Goal: Task Accomplishment & Management: Use online tool/utility

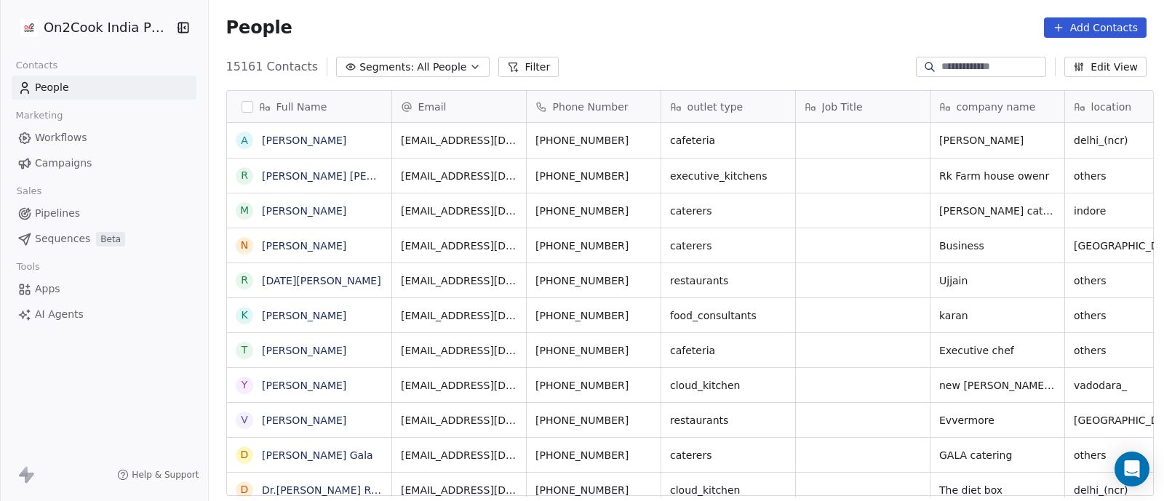
scroll to position [427, 948]
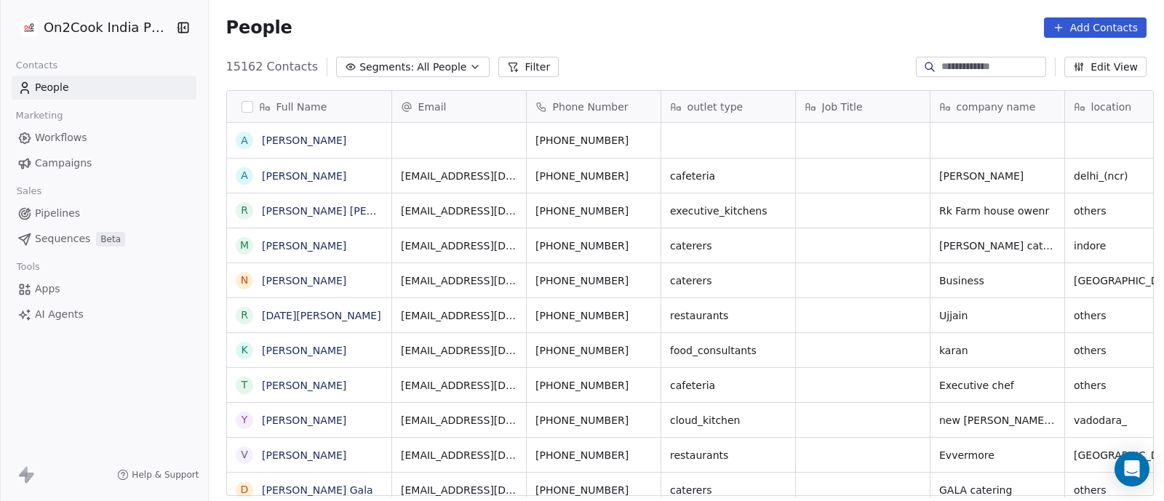
click at [65, 212] on span "Pipelines" at bounding box center [57, 213] width 45 height 15
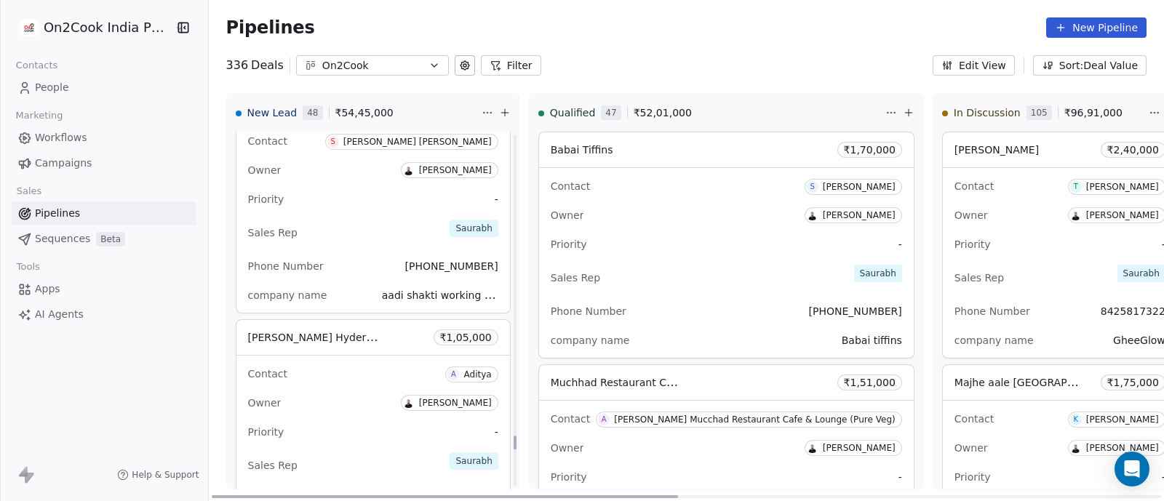
scroll to position [8012, 0]
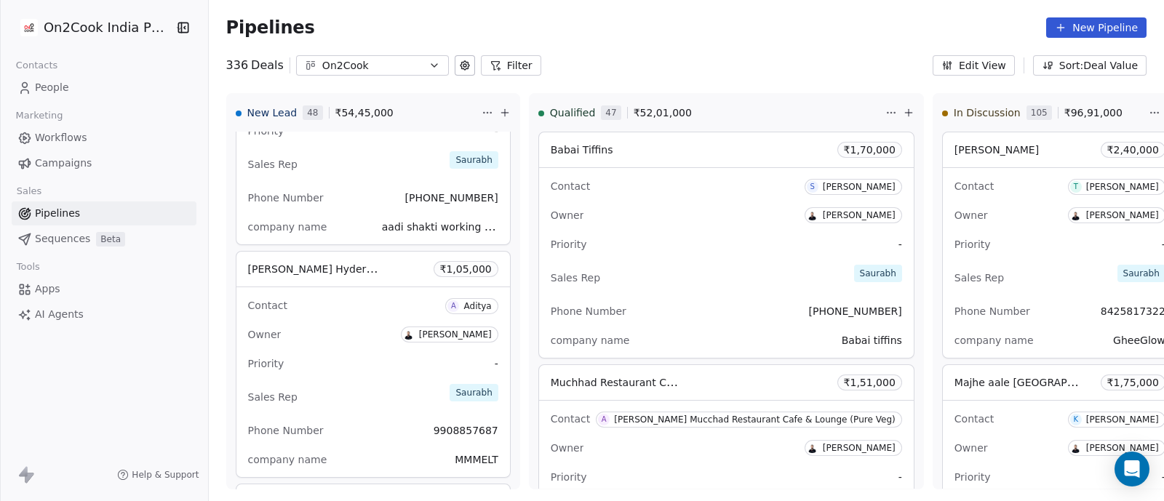
click at [502, 60] on button "Filter" at bounding box center [511, 65] width 60 height 20
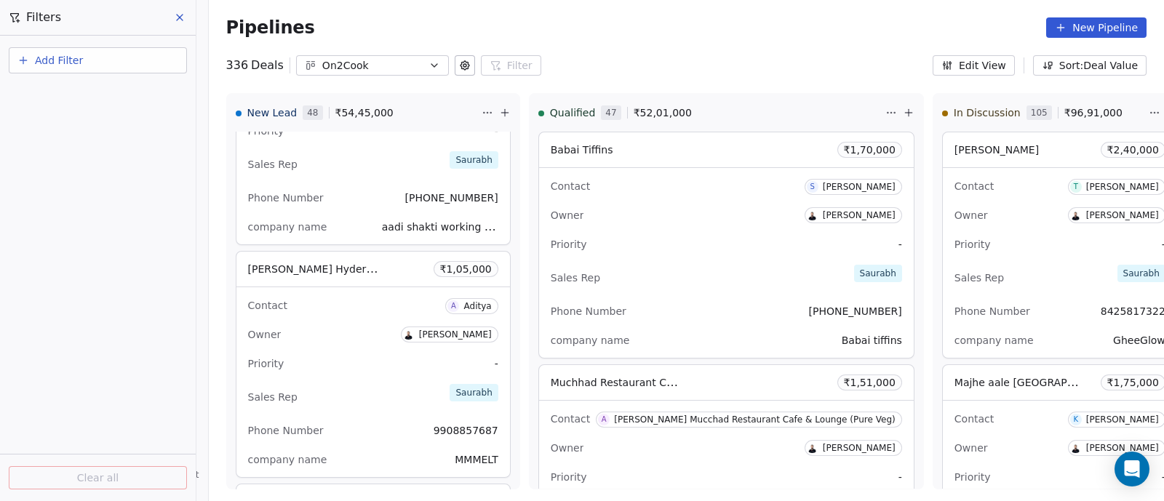
click at [59, 61] on span "Add Filter" at bounding box center [59, 60] width 48 height 15
click at [55, 98] on span "Deal properties" at bounding box center [63, 94] width 79 height 15
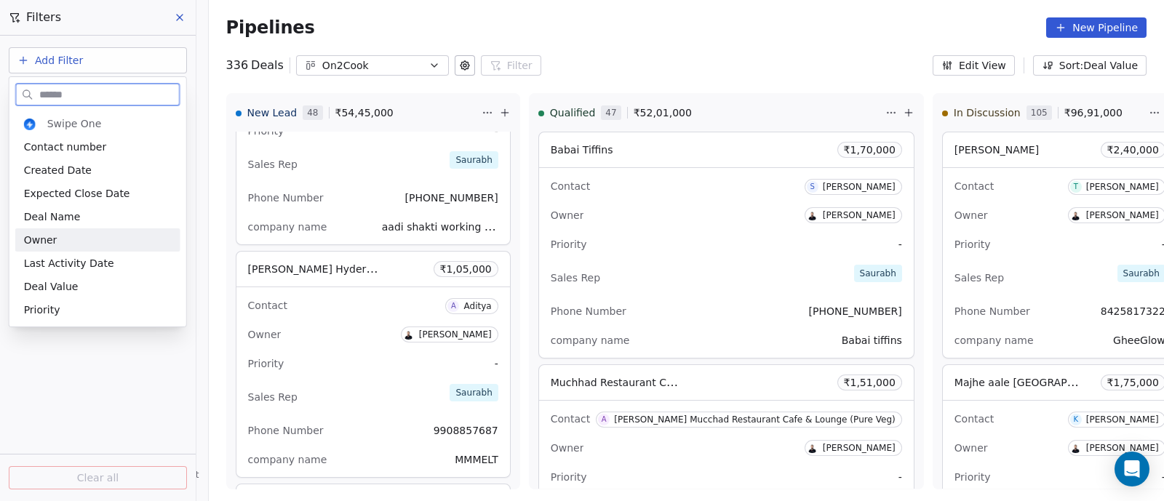
click at [52, 239] on span "Owner" at bounding box center [40, 240] width 33 height 15
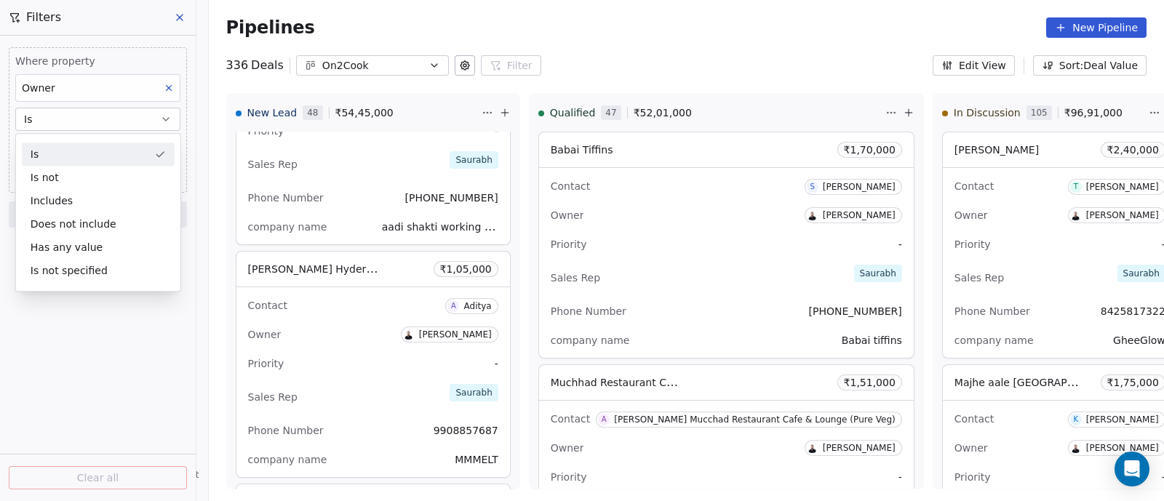
click at [117, 121] on button "Is" at bounding box center [97, 119] width 165 height 23
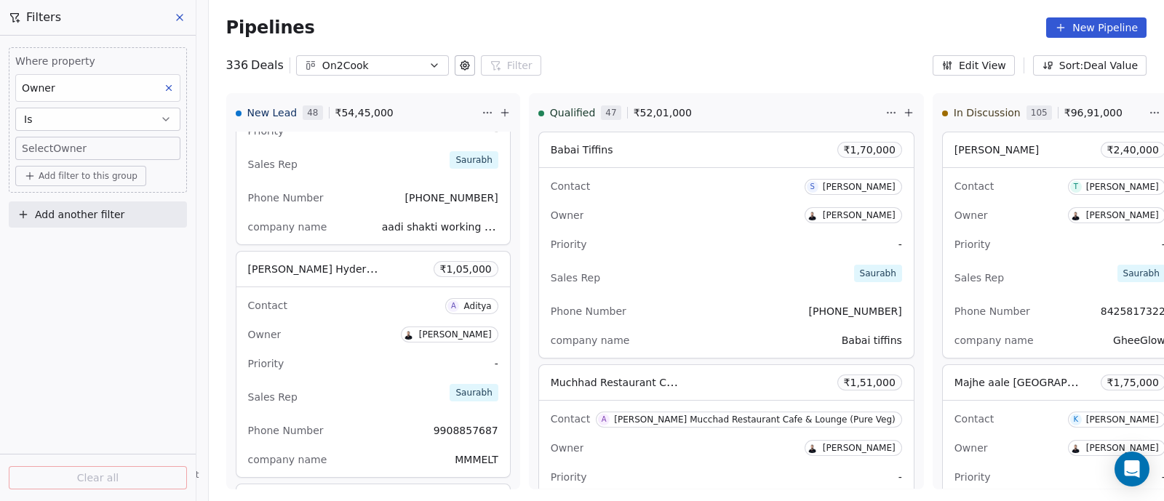
click at [113, 146] on body "On2Cook India Pvt. Ltd. Contacts People Marketing Workflows Campaigns Sales Pip…" at bounding box center [582, 250] width 1164 height 501
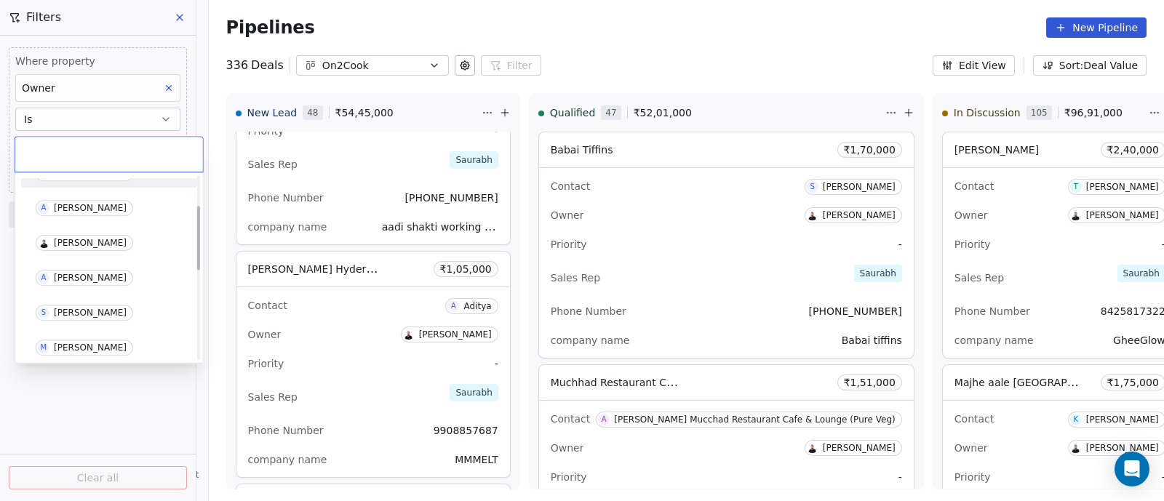
scroll to position [90, 0]
click at [74, 272] on div "[PERSON_NAME]" at bounding box center [90, 277] width 73 height 10
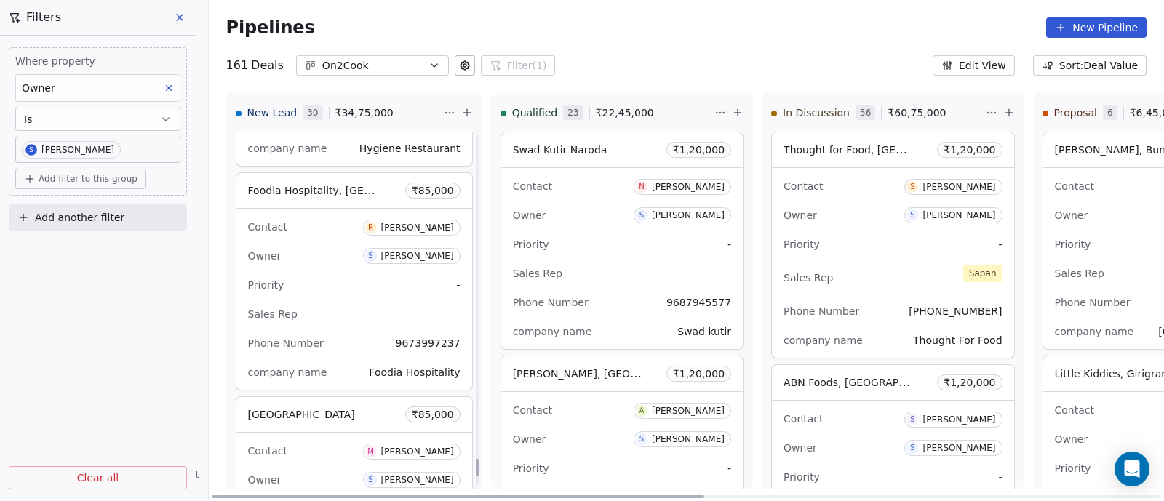
scroll to position [6411, 0]
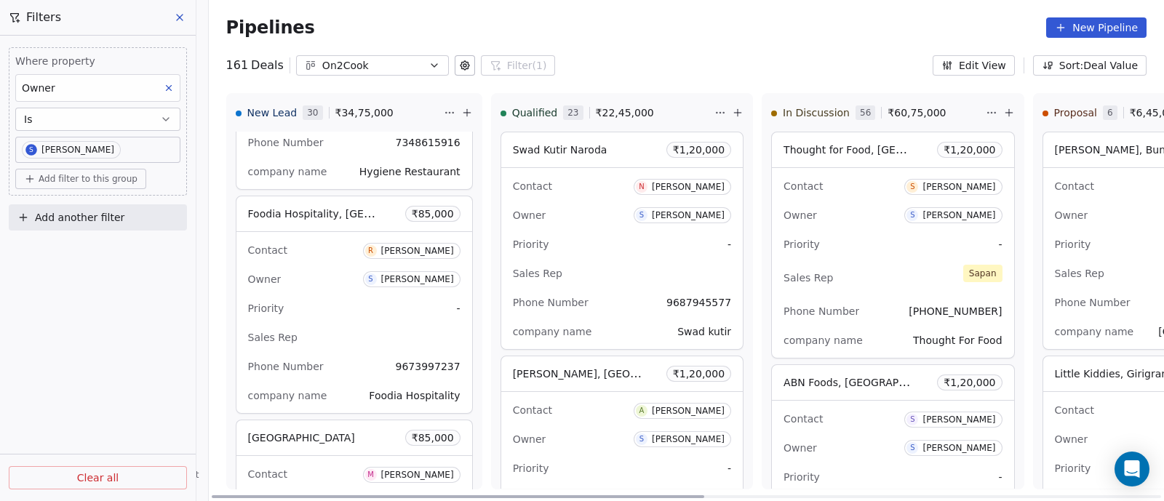
click at [295, 297] on div "Priority -" at bounding box center [354, 308] width 212 height 23
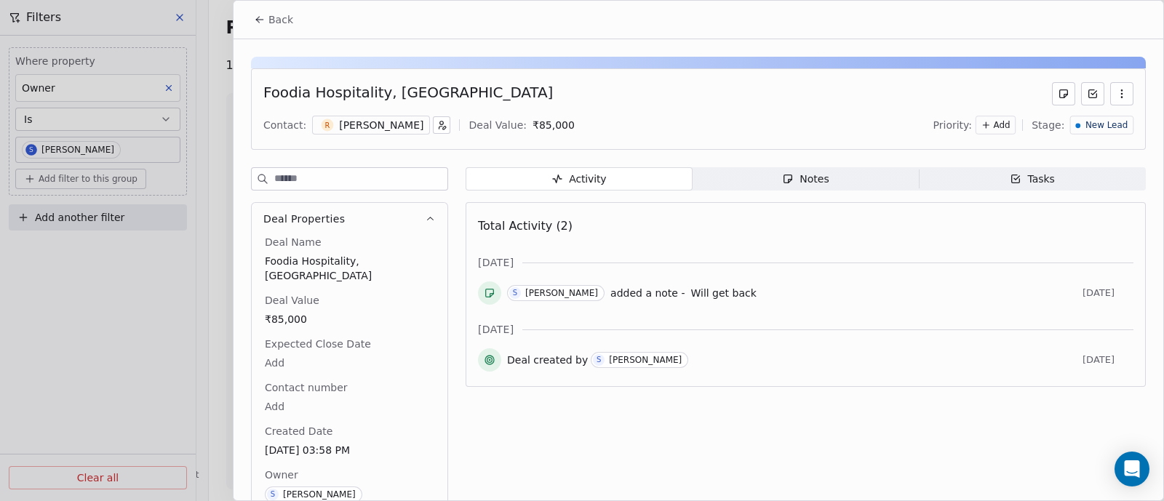
click at [278, 23] on span "Back" at bounding box center [280, 19] width 25 height 15
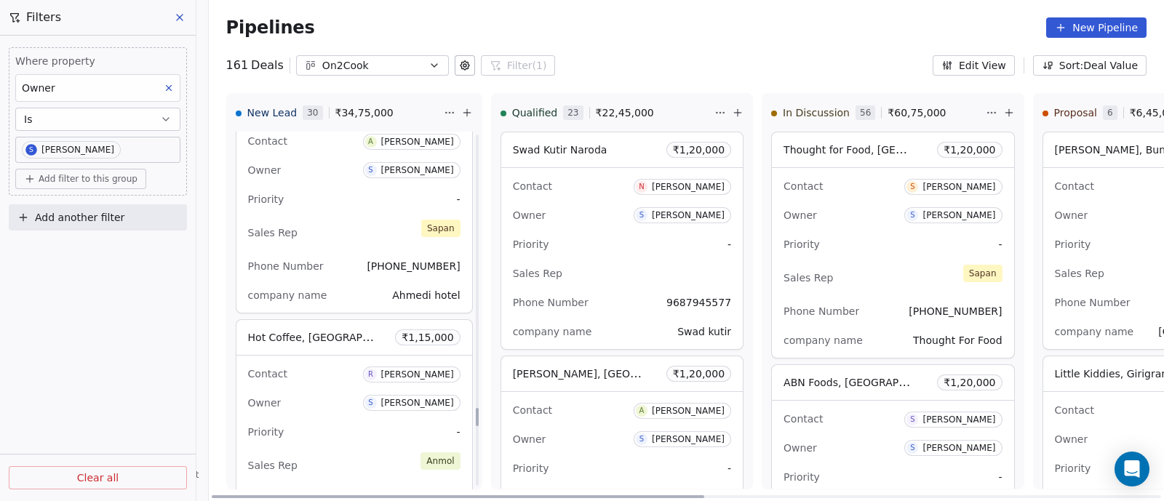
scroll to position [5411, 0]
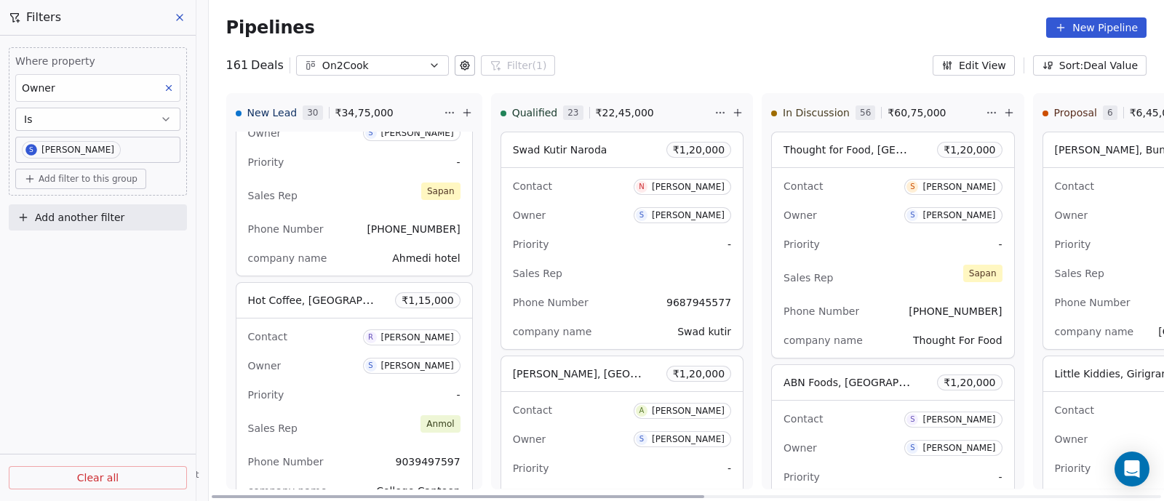
click at [330, 383] on div "Priority -" at bounding box center [354, 394] width 212 height 23
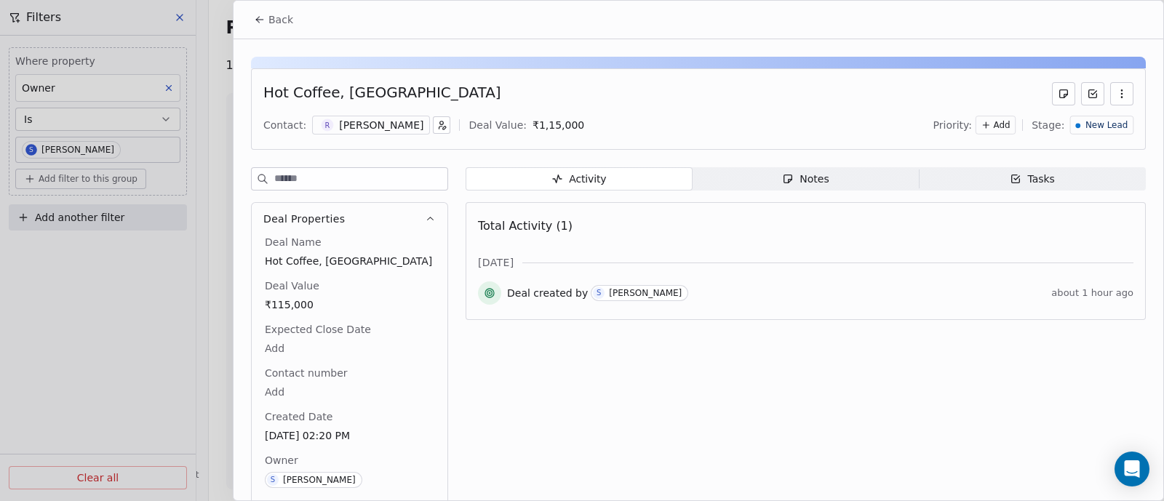
click at [817, 180] on div "Notes" at bounding box center [805, 179] width 47 height 15
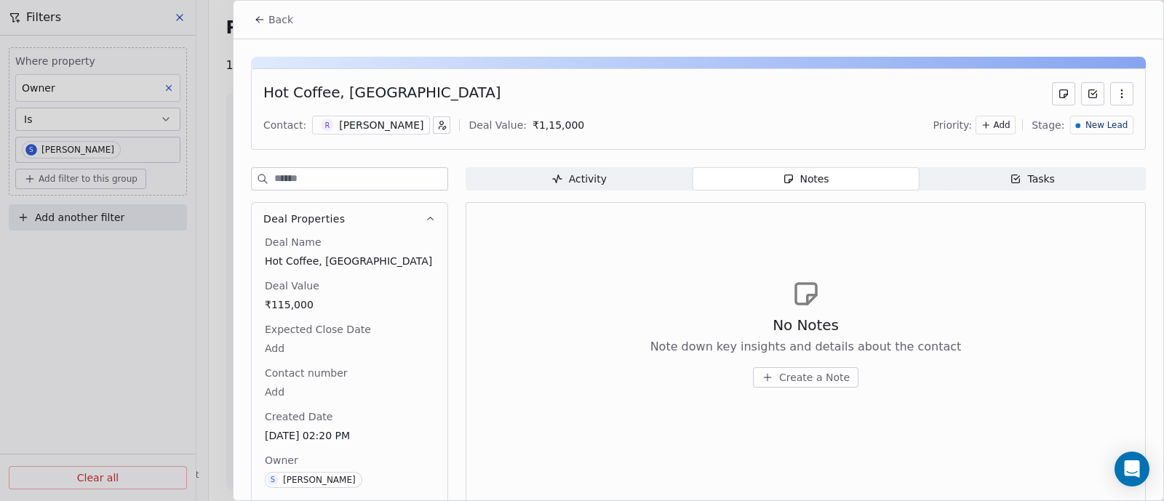
click at [800, 379] on span "Create a Note" at bounding box center [814, 377] width 71 height 15
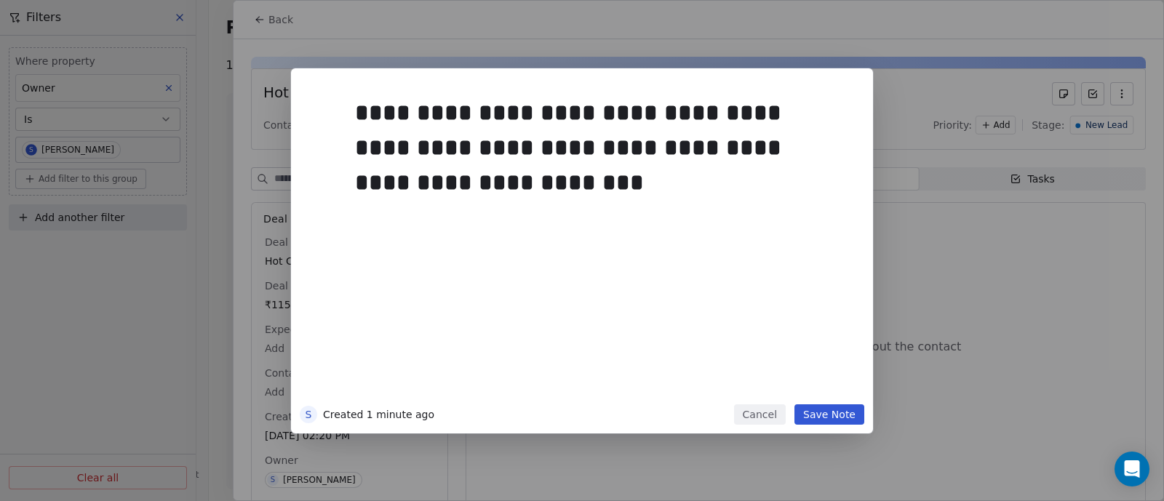
click at [830, 417] on button "Save Note" at bounding box center [830, 415] width 70 height 20
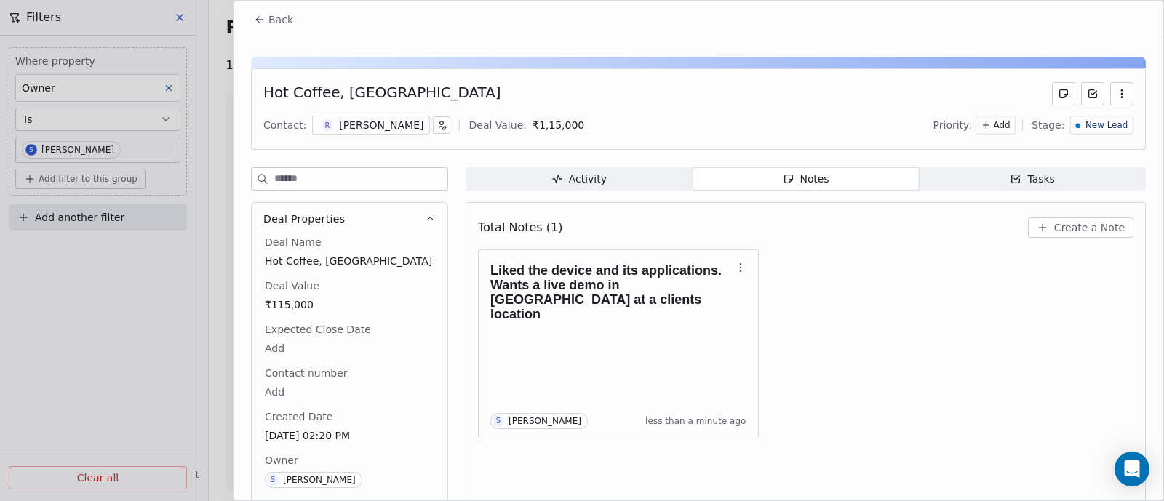
click at [274, 20] on span "Back" at bounding box center [280, 19] width 25 height 15
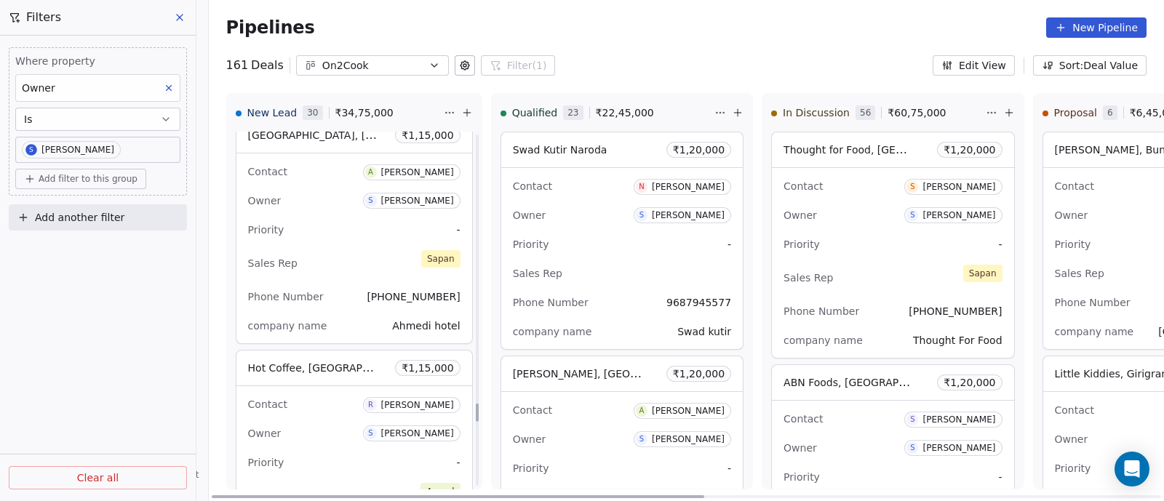
scroll to position [5320, 0]
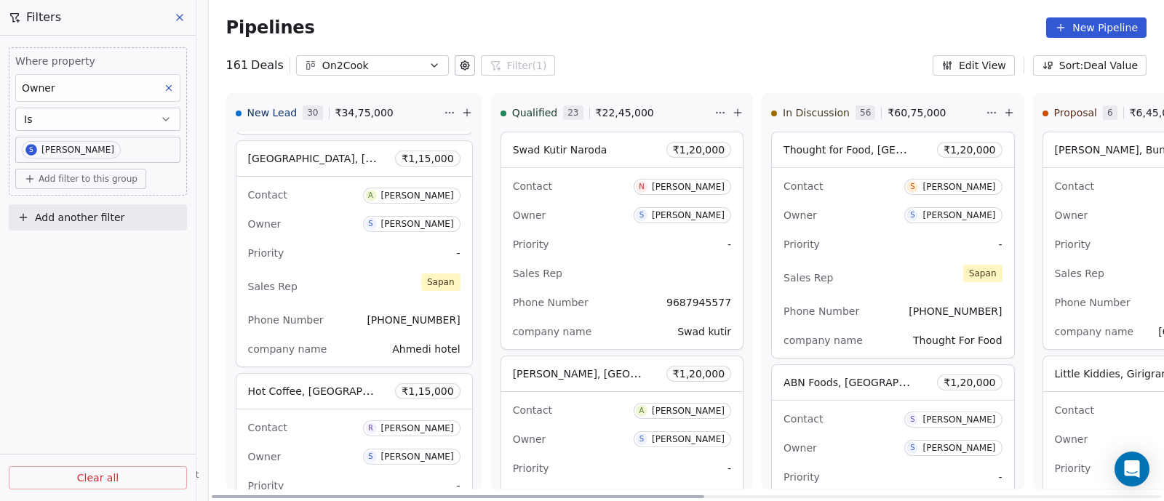
click at [354, 252] on div "Priority -" at bounding box center [354, 253] width 212 height 23
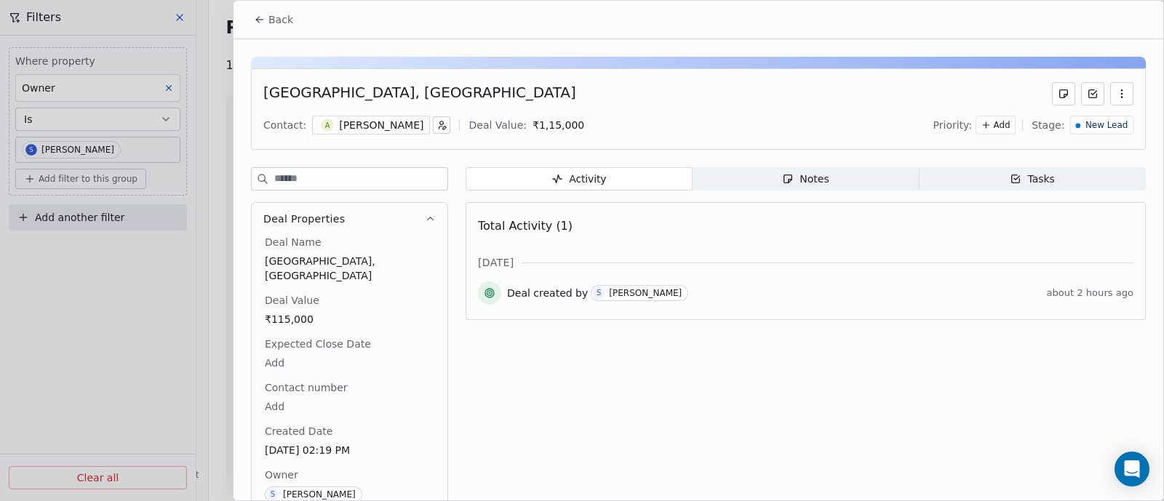
click at [804, 178] on div "Notes" at bounding box center [805, 179] width 47 height 15
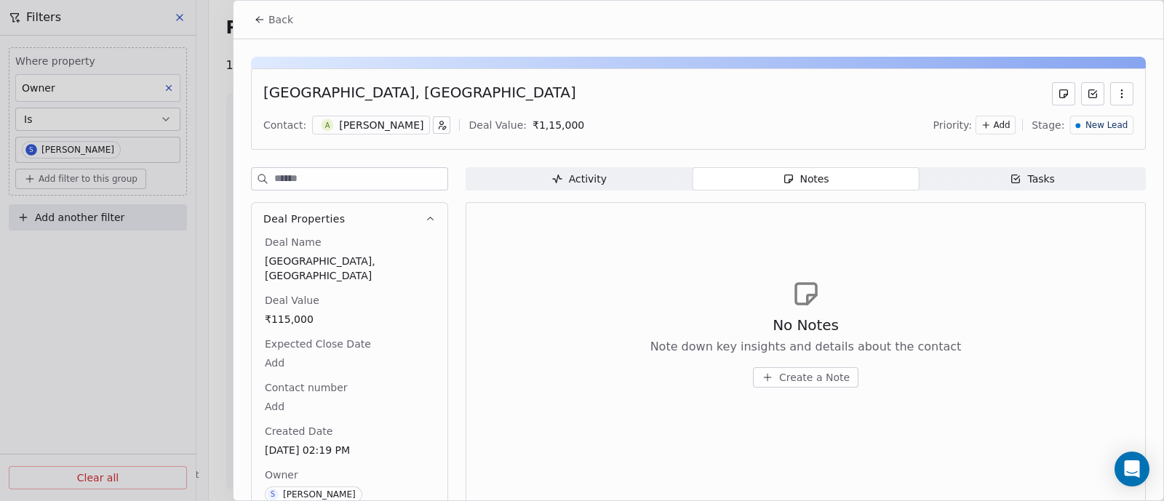
click at [792, 380] on span "Create a Note" at bounding box center [814, 377] width 71 height 15
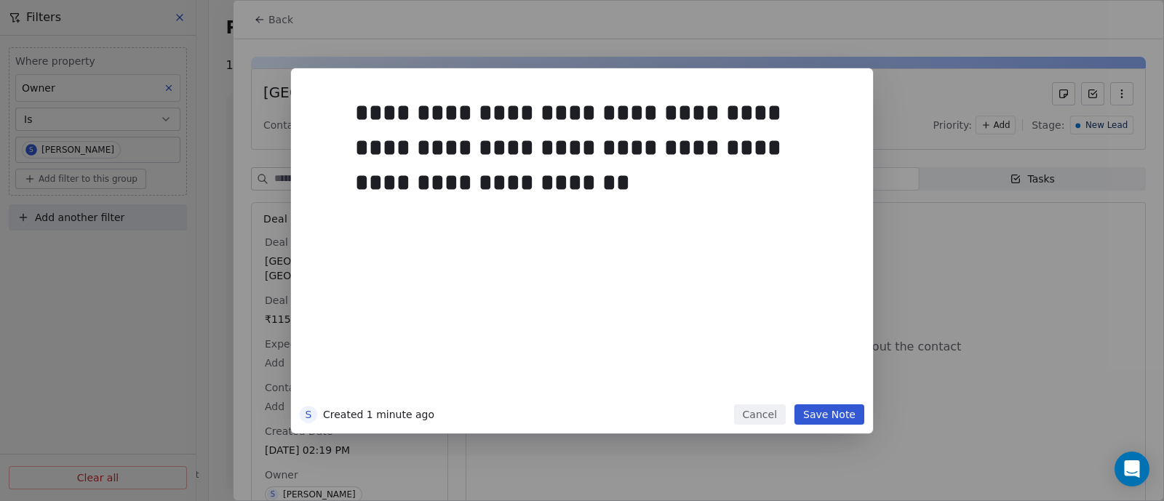
click at [811, 420] on button "Save Note" at bounding box center [830, 415] width 70 height 20
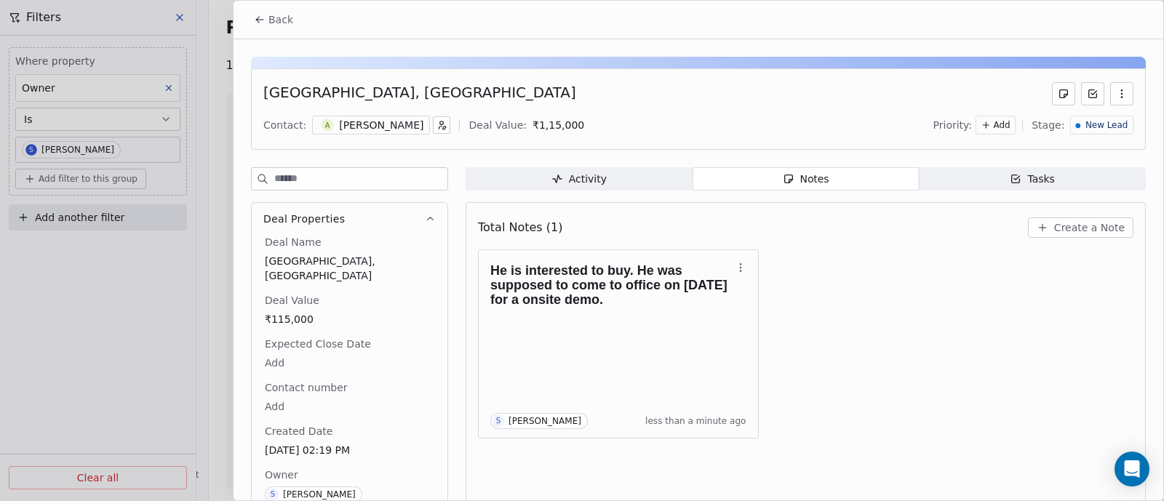
click at [279, 23] on span "Back" at bounding box center [280, 19] width 25 height 15
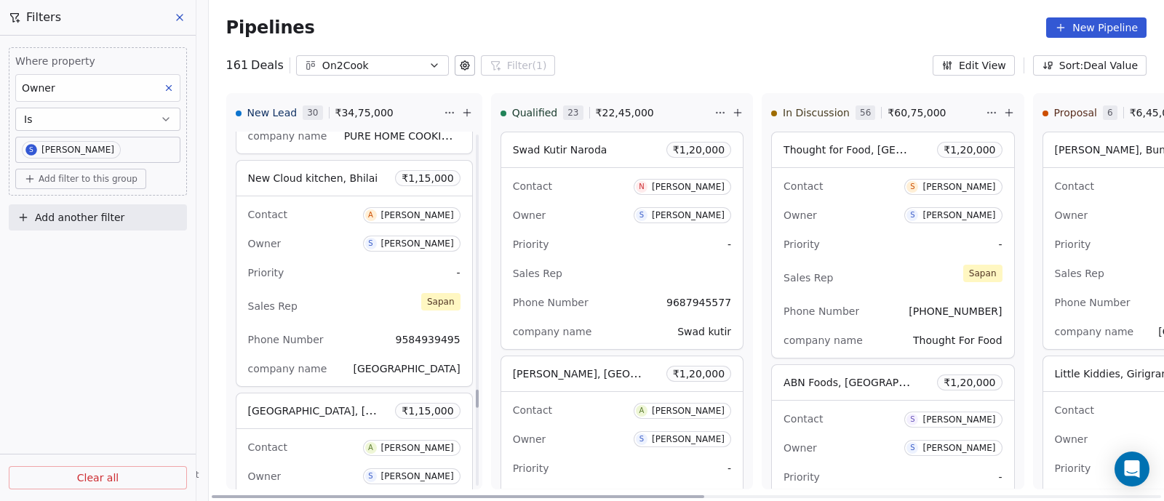
scroll to position [5047, 0]
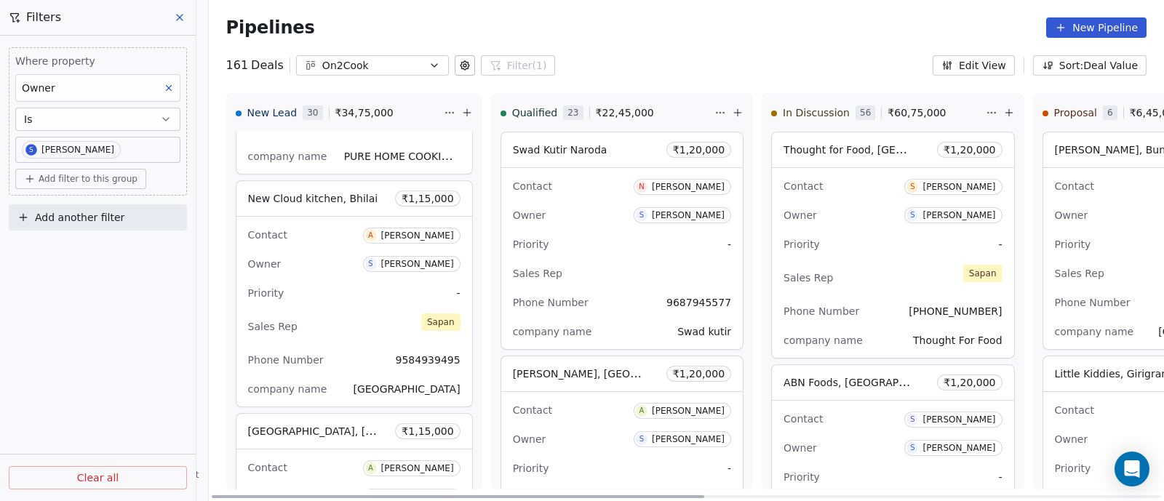
click at [337, 311] on div "Sales Rep [PERSON_NAME]" at bounding box center [354, 327] width 212 height 32
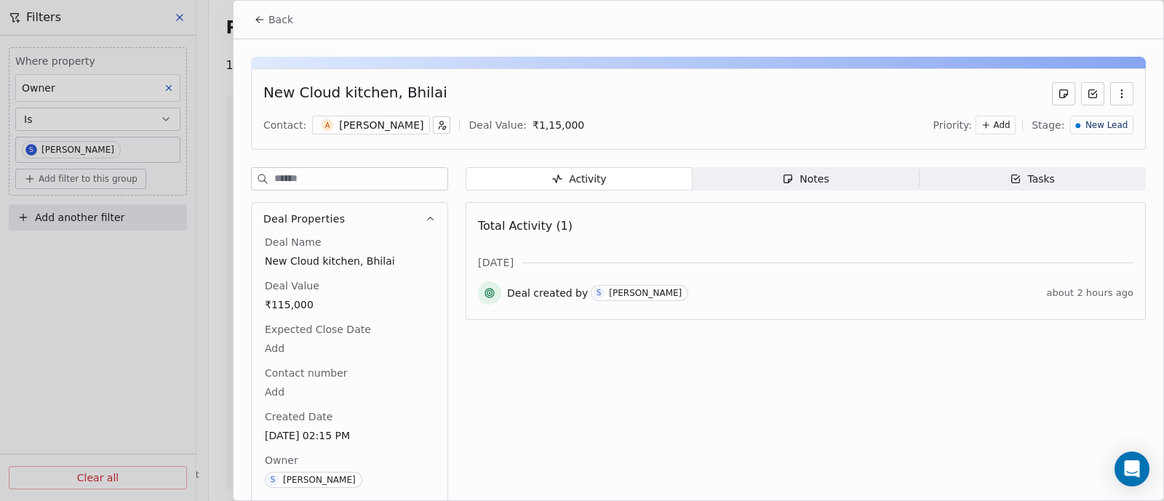
click at [804, 176] on div "Notes" at bounding box center [805, 179] width 47 height 15
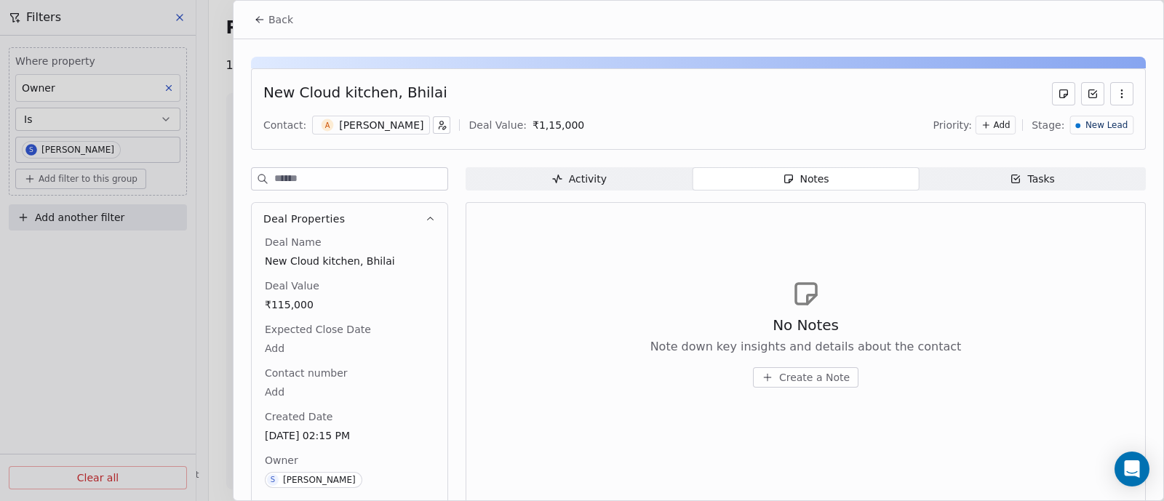
click at [800, 375] on span "Create a Note" at bounding box center [814, 377] width 71 height 15
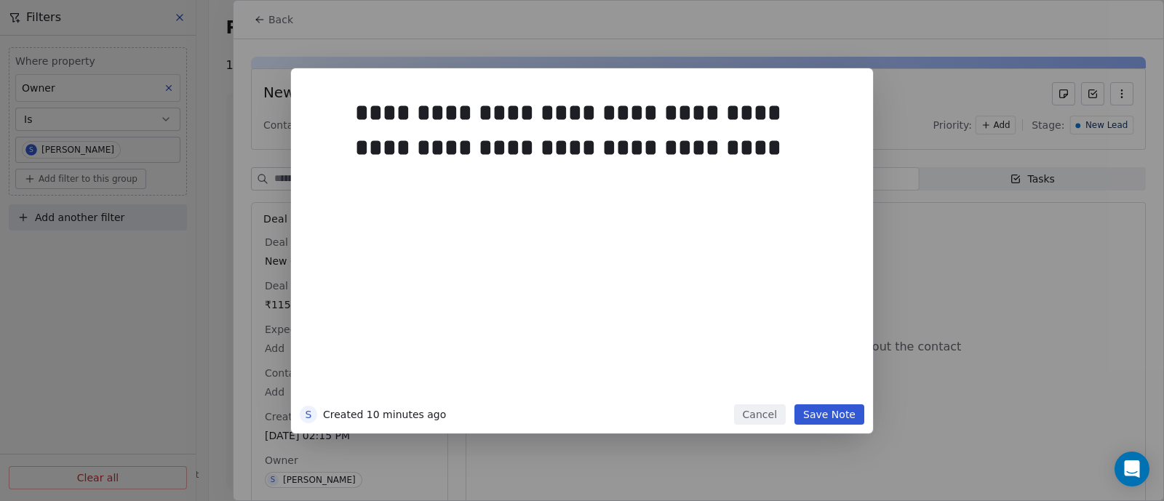
click at [832, 413] on button "Save Note" at bounding box center [830, 415] width 70 height 20
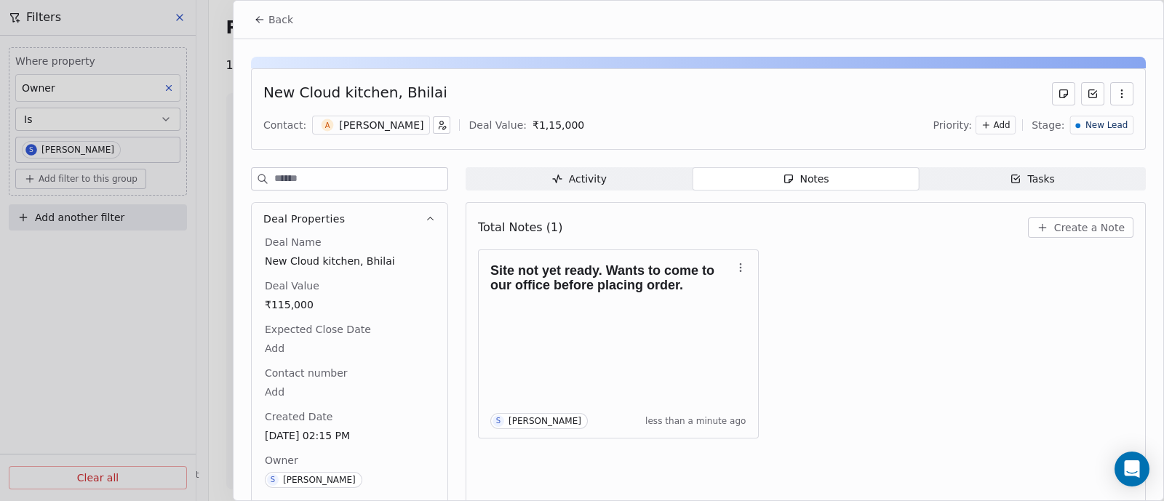
click at [285, 20] on span "Back" at bounding box center [280, 19] width 25 height 15
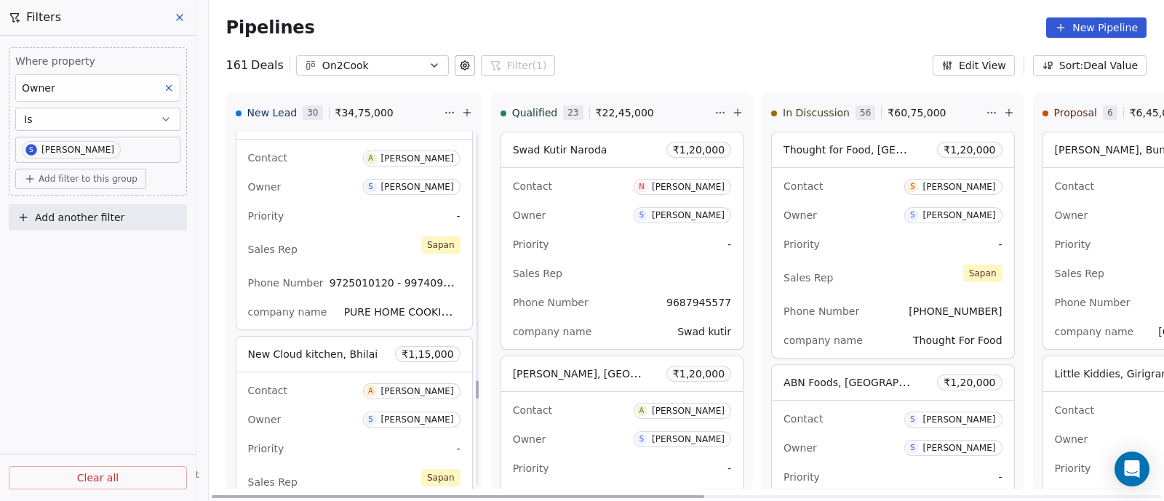
scroll to position [4865, 0]
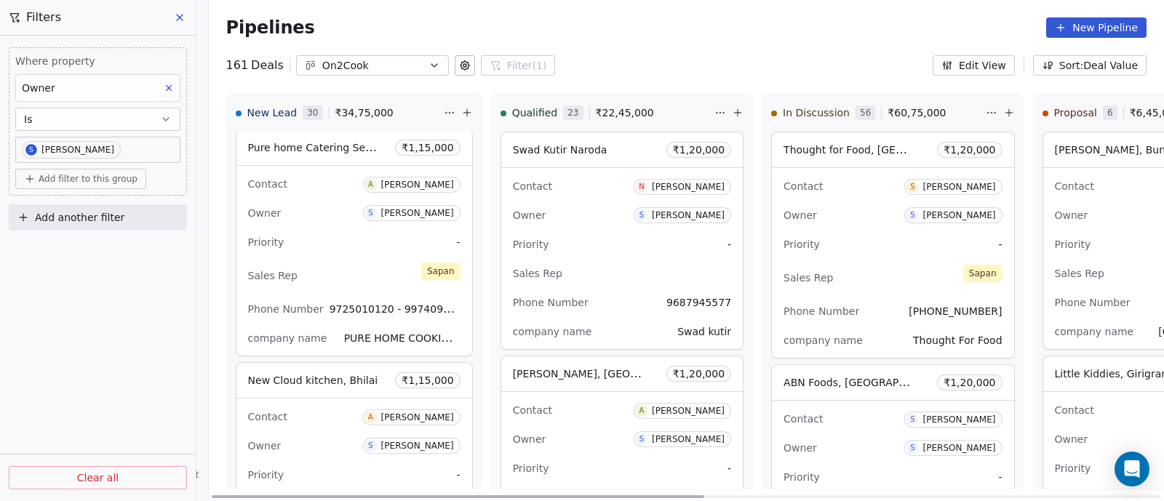
click at [362, 248] on div "Contact A [PERSON_NAME] Owner S [PERSON_NAME] Priority - Sales Rep [PERSON_NAME…" at bounding box center [354, 261] width 236 height 190
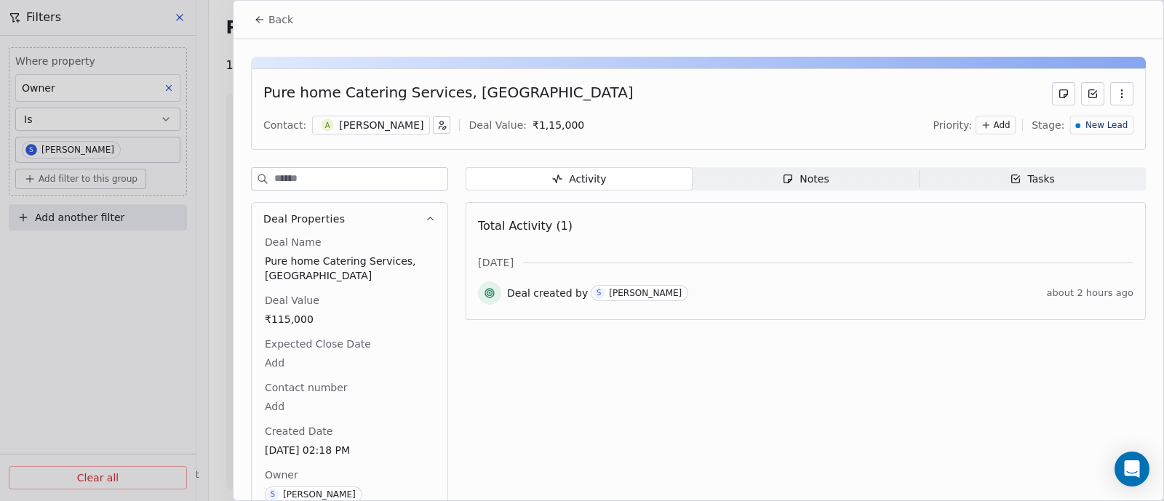
click at [808, 180] on div "Notes" at bounding box center [805, 179] width 47 height 15
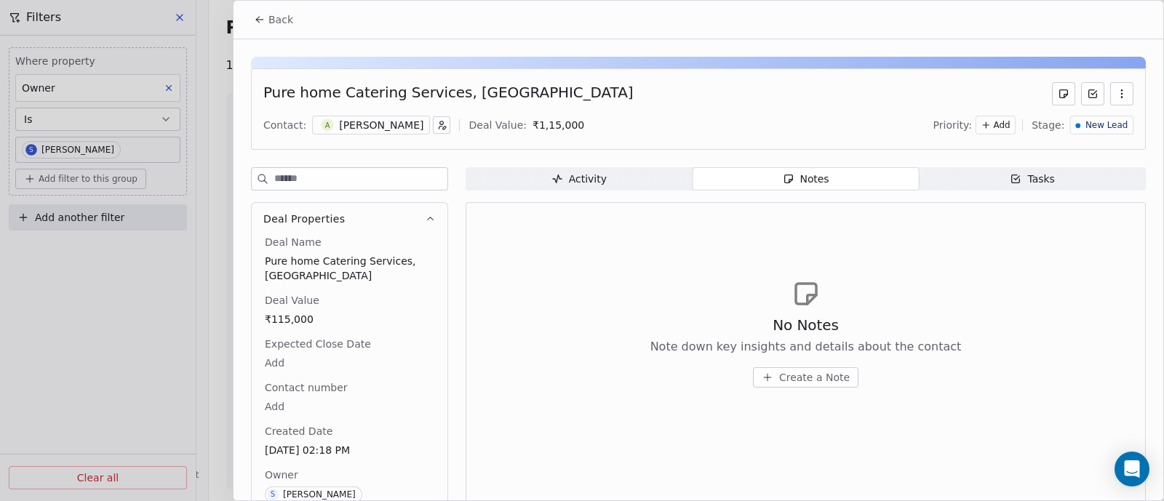
click at [804, 380] on span "Create a Note" at bounding box center [814, 377] width 71 height 15
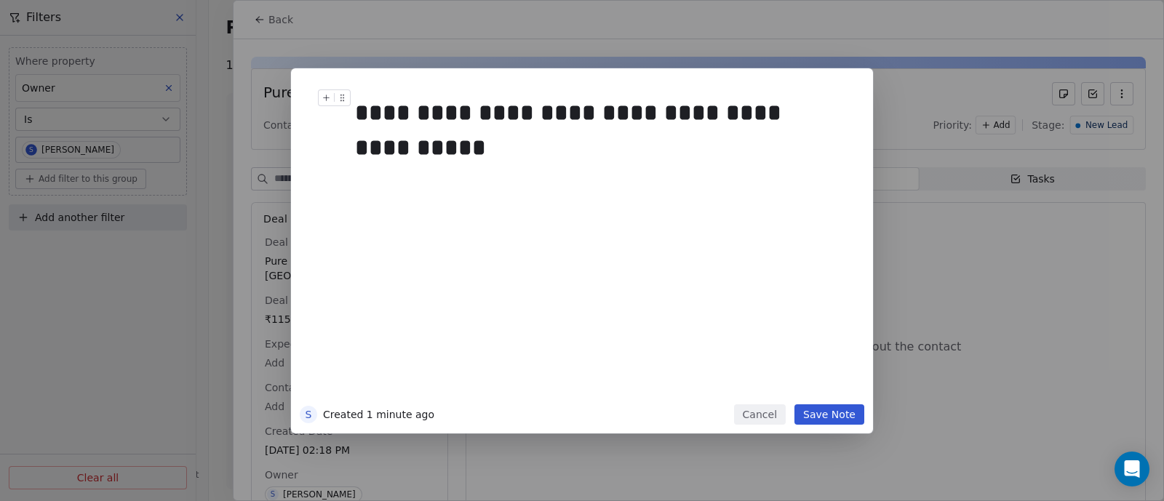
click at [832, 118] on div "**********" at bounding box center [597, 112] width 484 height 35
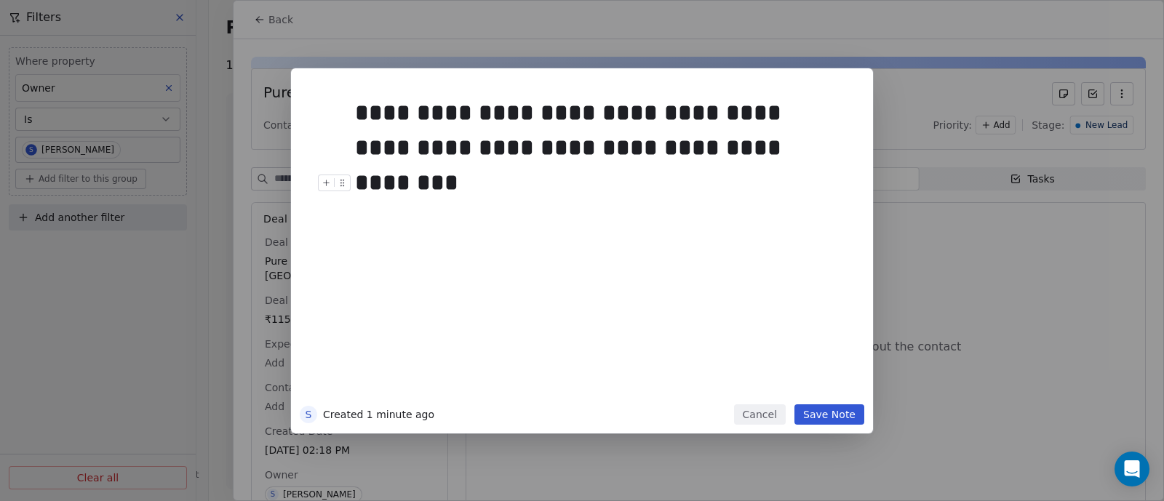
click at [829, 416] on button "Save Note" at bounding box center [830, 415] width 70 height 20
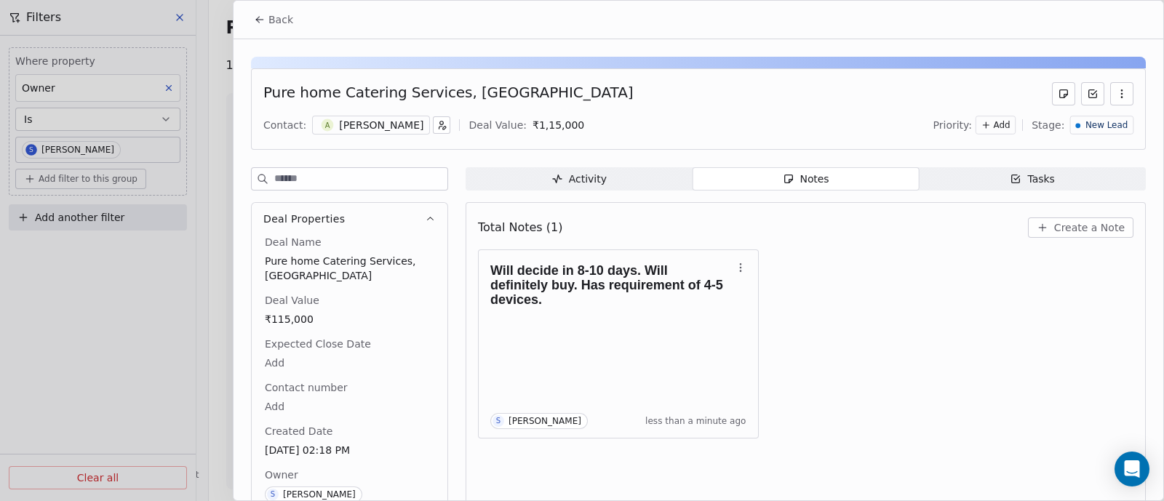
click at [284, 19] on span "Back" at bounding box center [280, 19] width 25 height 15
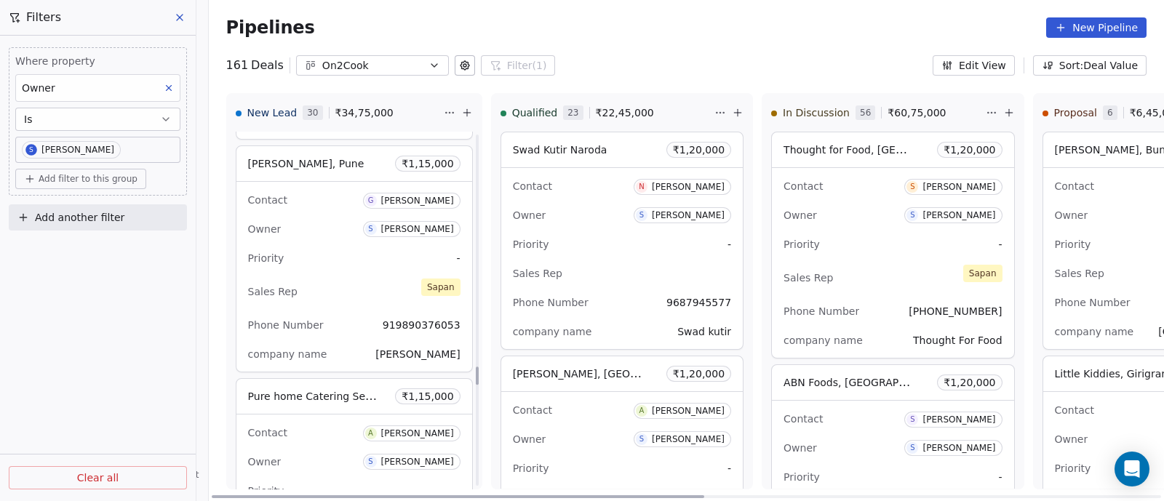
scroll to position [4592, 0]
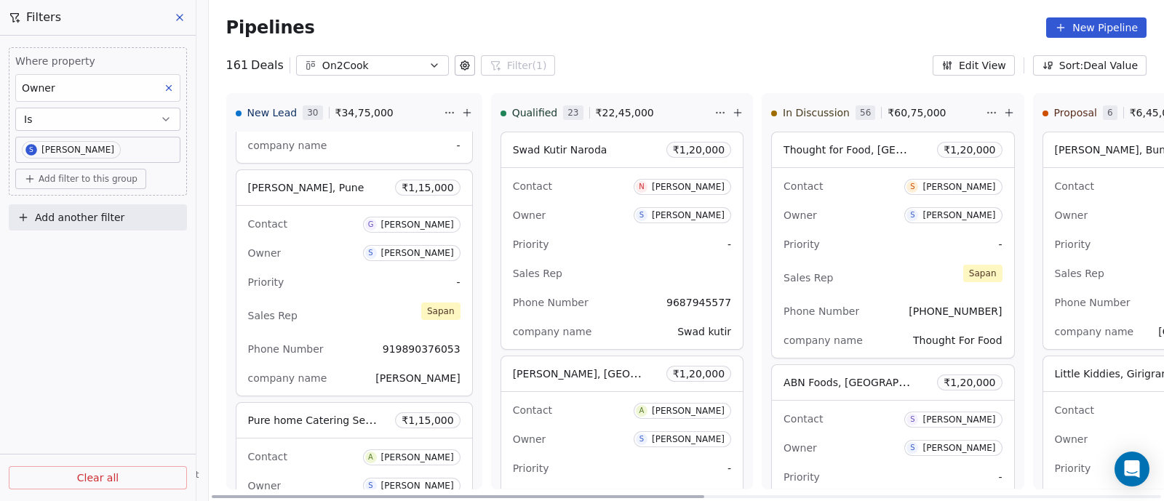
click at [308, 271] on div "Priority -" at bounding box center [354, 282] width 212 height 23
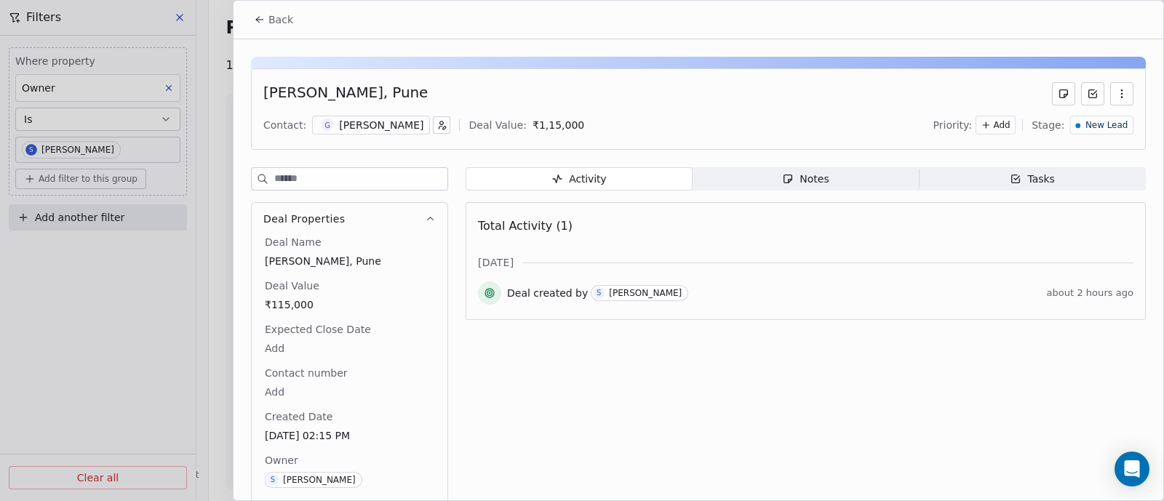
click at [813, 178] on div "Notes" at bounding box center [805, 179] width 47 height 15
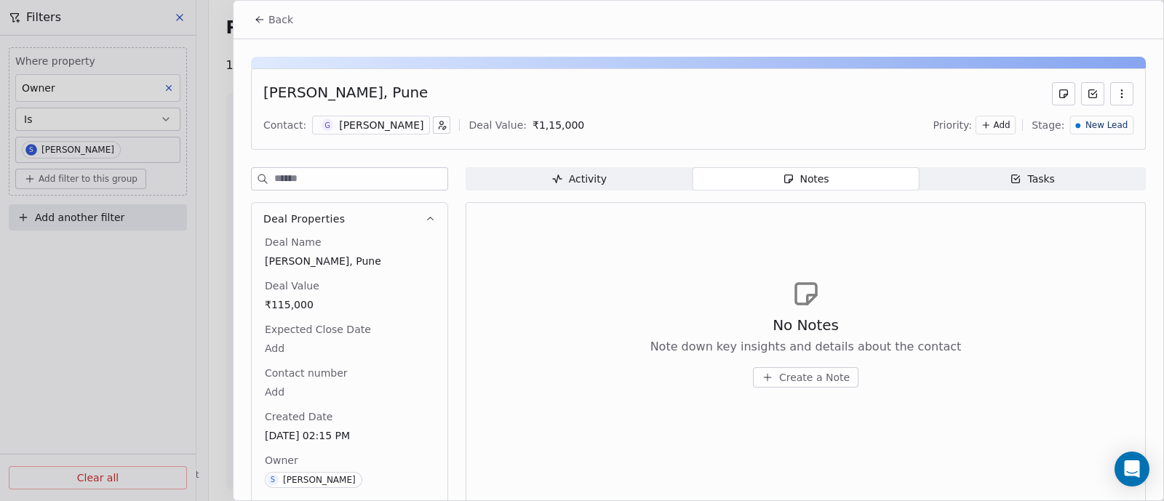
click at [810, 380] on span "Create a Note" at bounding box center [814, 377] width 71 height 15
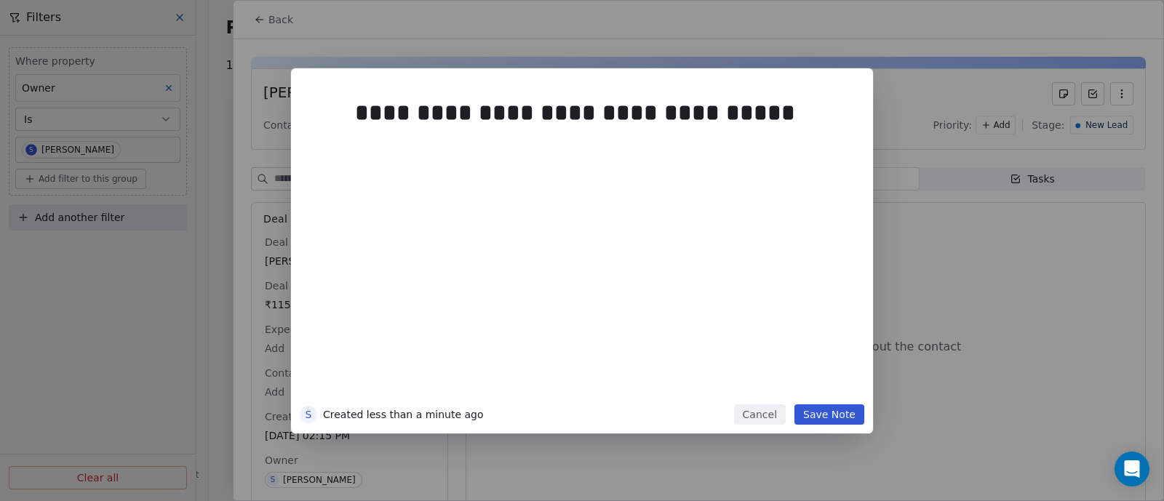
click at [835, 409] on button "Save Note" at bounding box center [830, 415] width 70 height 20
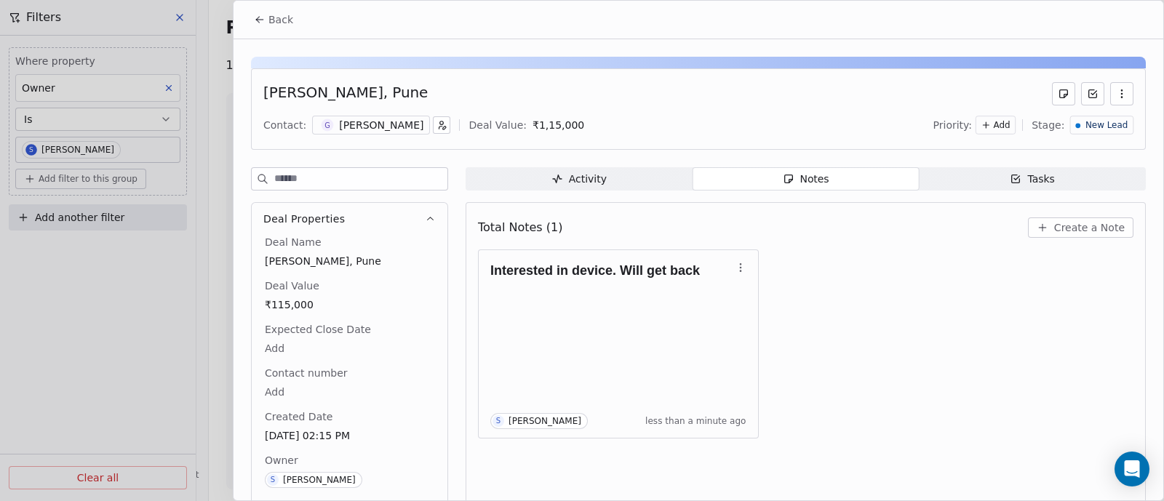
click at [274, 23] on span "Back" at bounding box center [280, 19] width 25 height 15
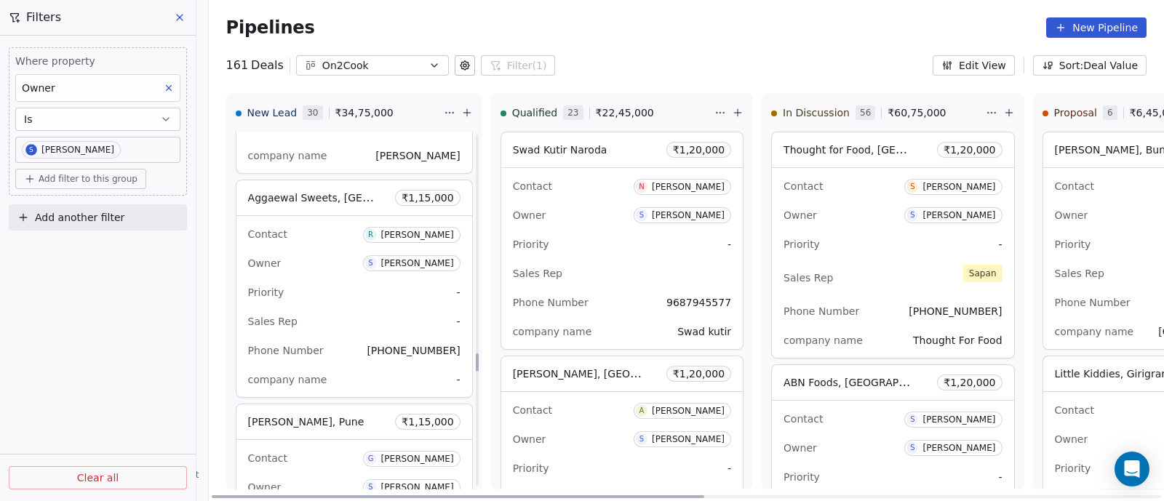
scroll to position [4320, 0]
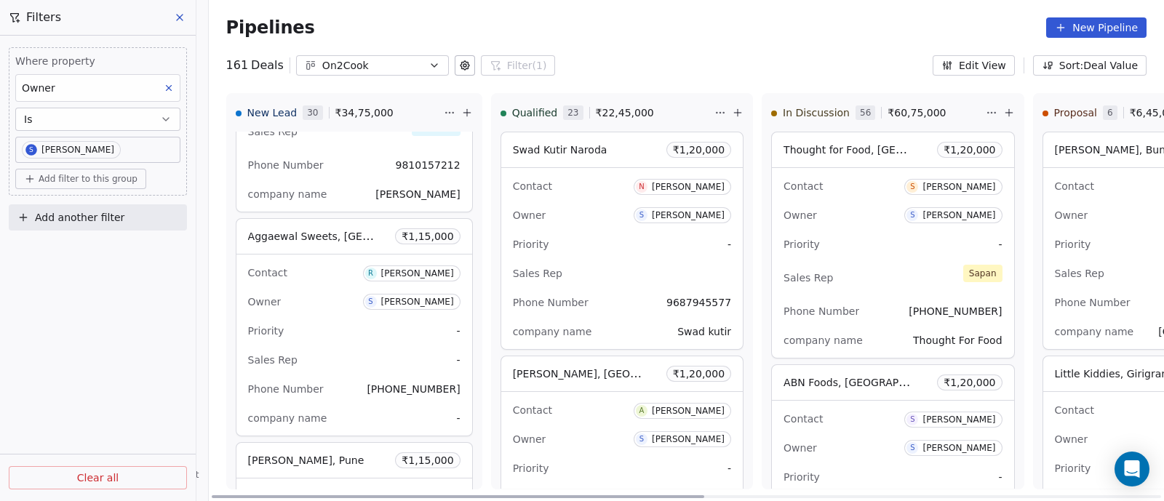
click at [354, 307] on div "Contact R [PERSON_NAME] Owner S [PERSON_NAME] Priority - Sales Rep - Phone Numb…" at bounding box center [354, 345] width 236 height 181
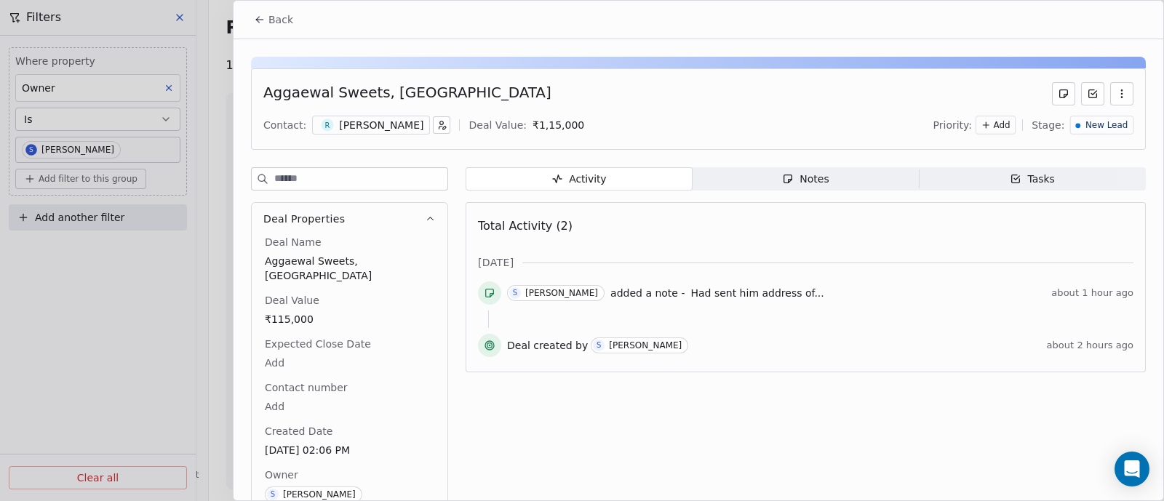
click at [287, 20] on span "Back" at bounding box center [280, 19] width 25 height 15
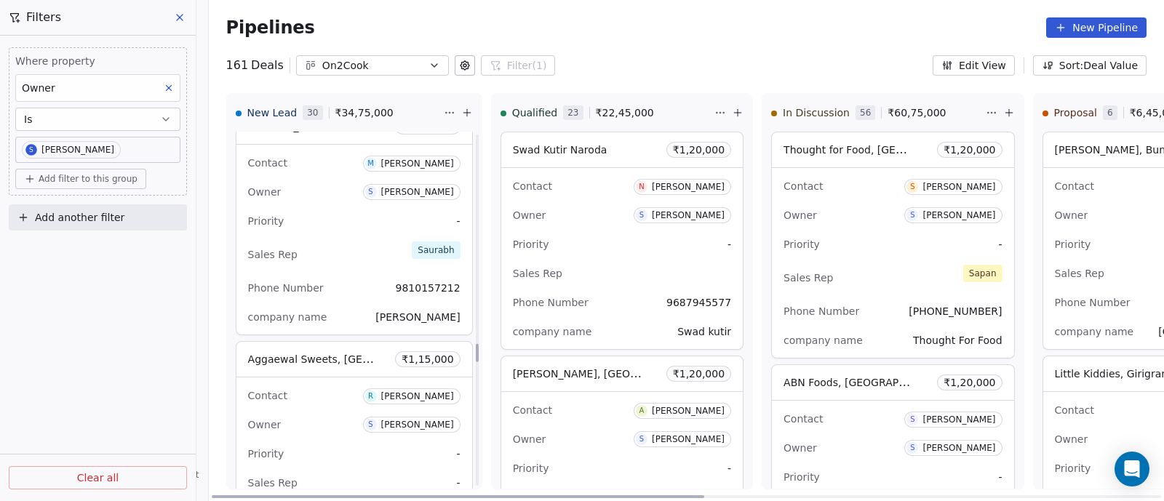
scroll to position [4138, 0]
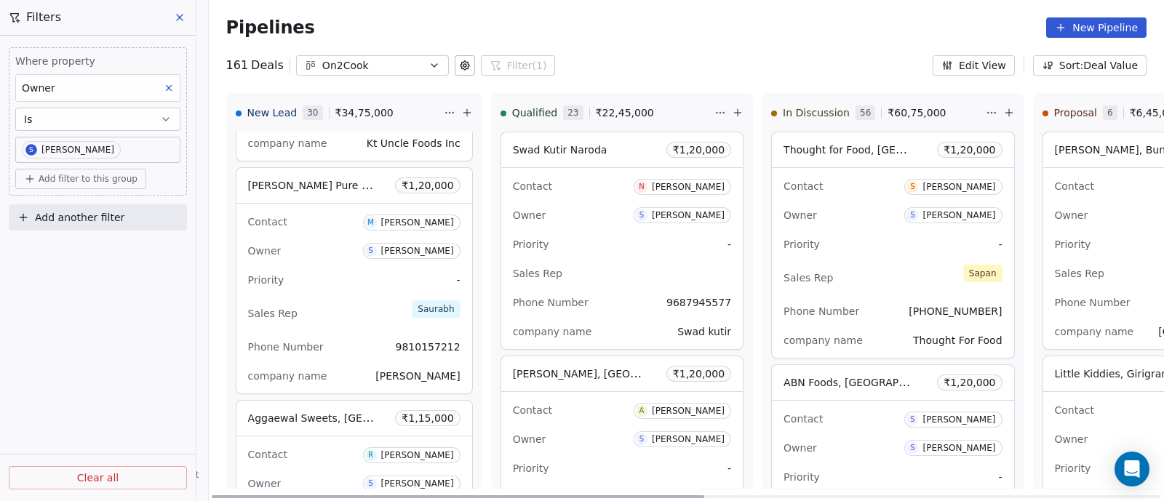
click at [338, 277] on div "Priority -" at bounding box center [354, 279] width 212 height 23
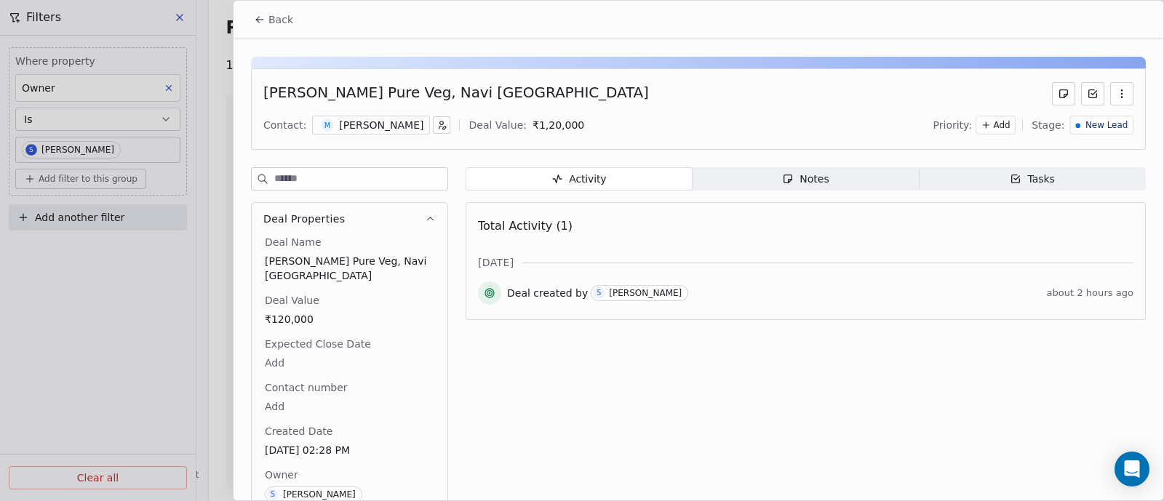
click at [803, 180] on div "Notes" at bounding box center [805, 179] width 47 height 15
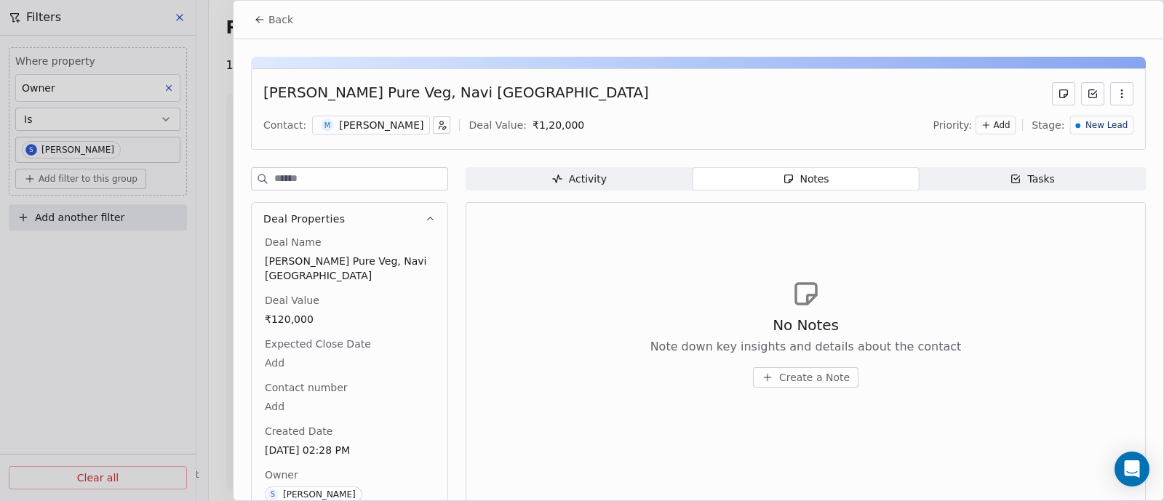
click at [796, 376] on span "Create a Note" at bounding box center [814, 377] width 71 height 15
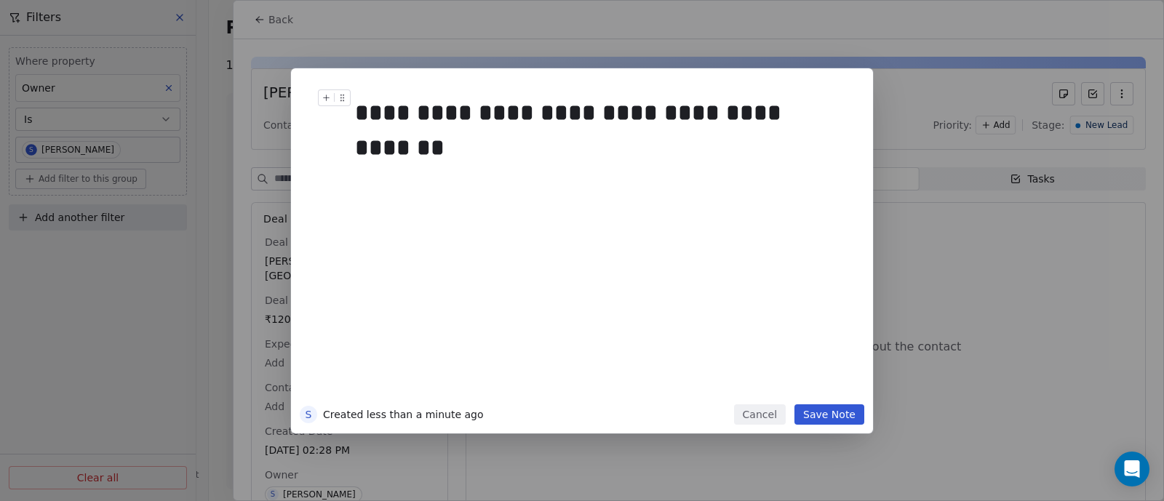
click at [648, 111] on div "**********" at bounding box center [597, 112] width 484 height 35
click at [814, 113] on div "**********" at bounding box center [597, 112] width 484 height 35
click at [835, 413] on button "Save Note" at bounding box center [830, 415] width 70 height 20
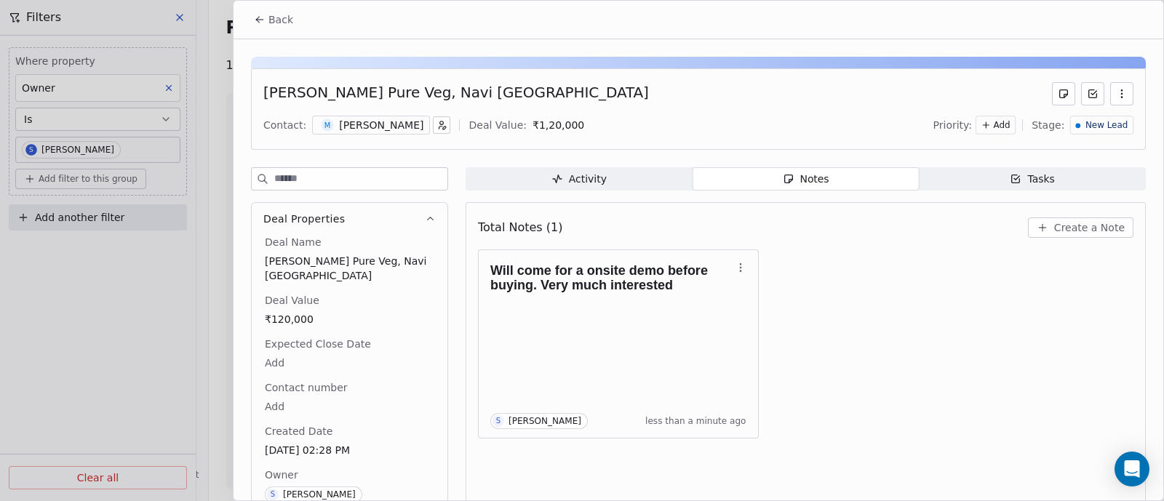
click at [274, 22] on span "Back" at bounding box center [280, 19] width 25 height 15
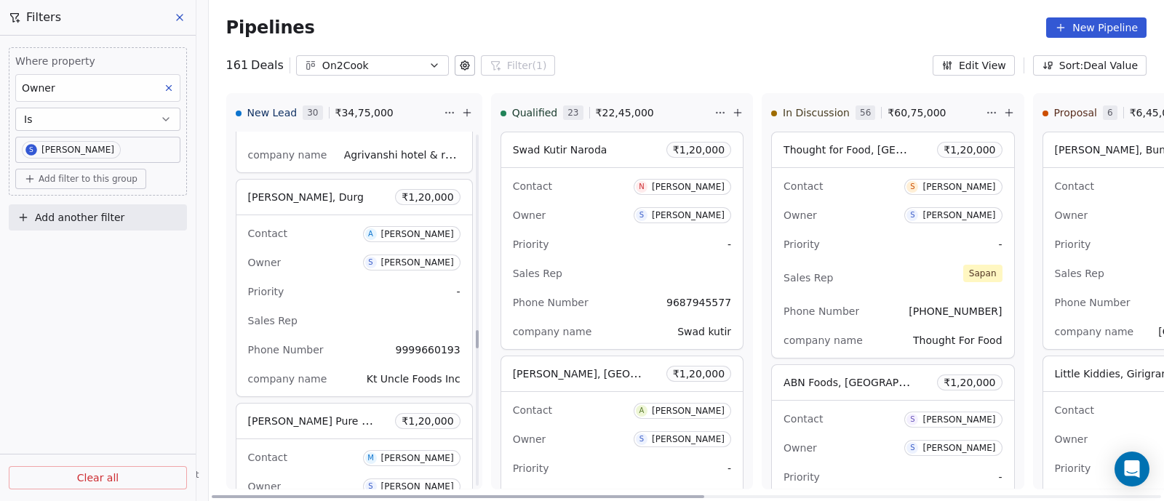
scroll to position [3865, 0]
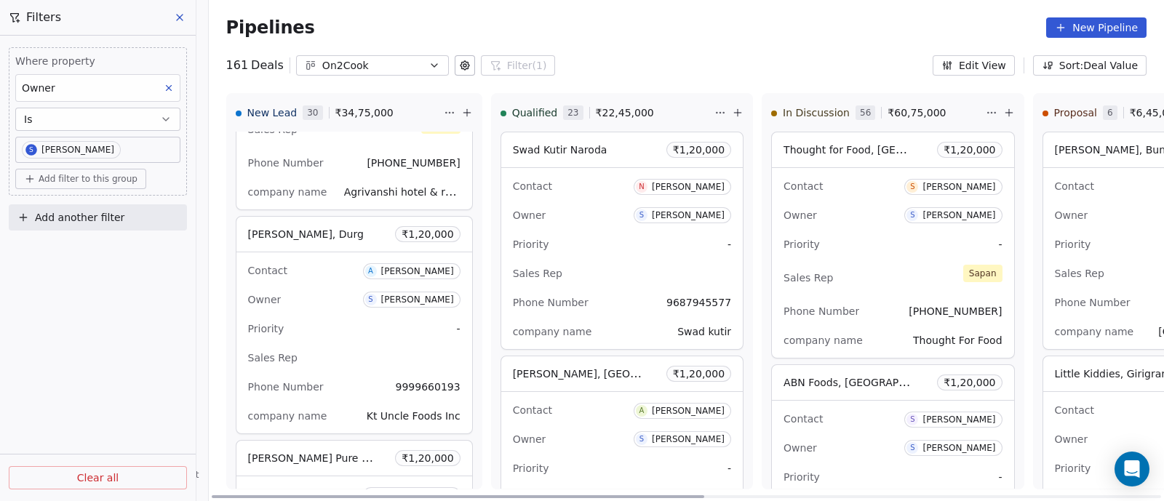
click at [375, 330] on div "Priority -" at bounding box center [354, 328] width 212 height 23
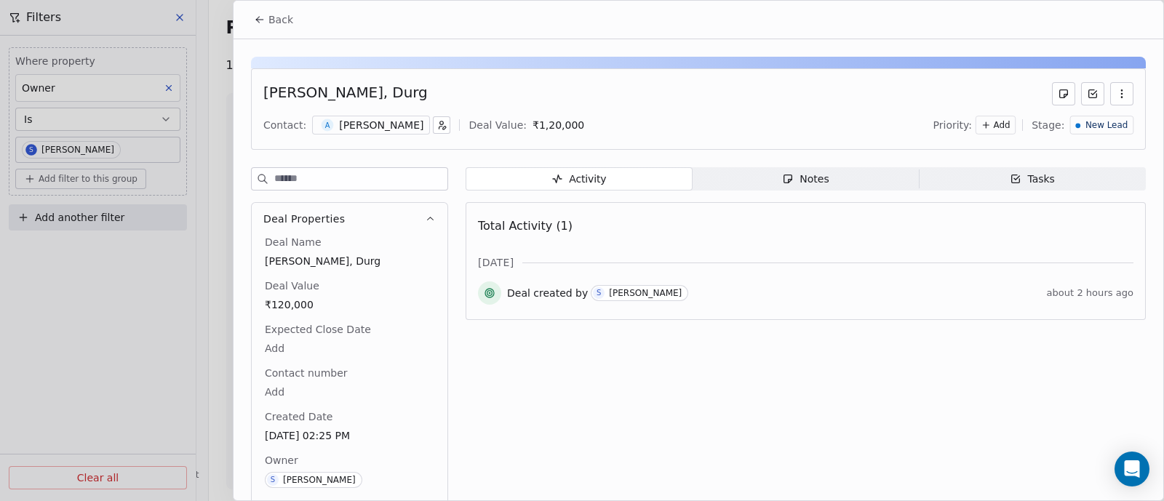
click at [811, 178] on div "Notes" at bounding box center [805, 179] width 47 height 15
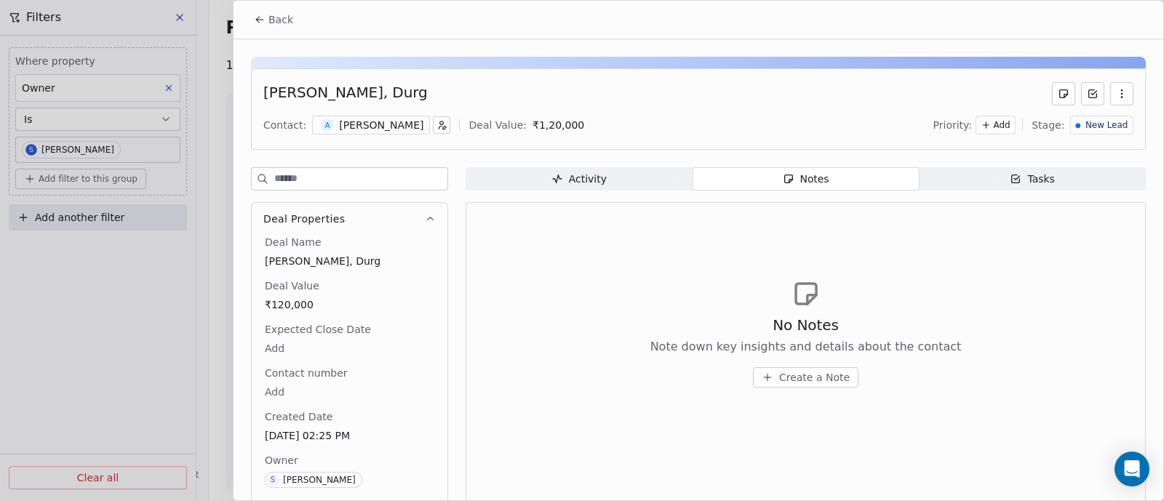
click at [797, 374] on span "Create a Note" at bounding box center [814, 377] width 71 height 15
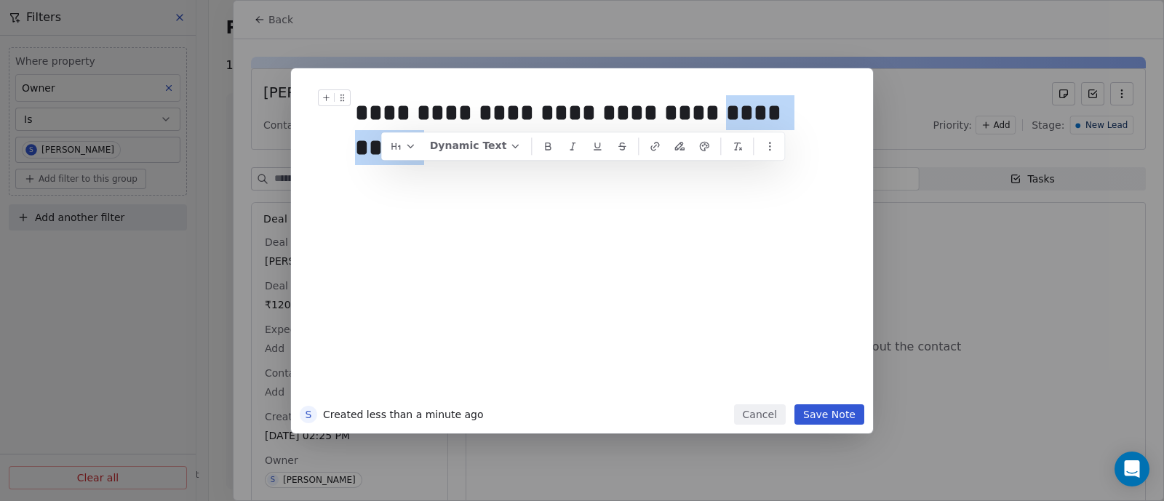
drag, startPoint x: 680, startPoint y: 116, endPoint x: 786, endPoint y: 122, distance: 105.7
click at [786, 122] on div "**********" at bounding box center [597, 112] width 484 height 35
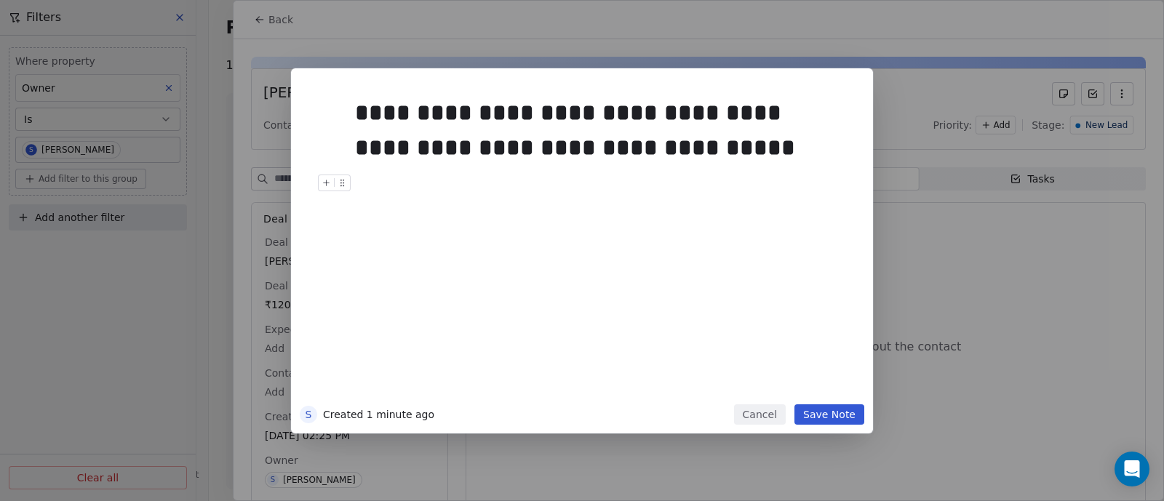
click at [819, 418] on button "Save Note" at bounding box center [830, 415] width 70 height 20
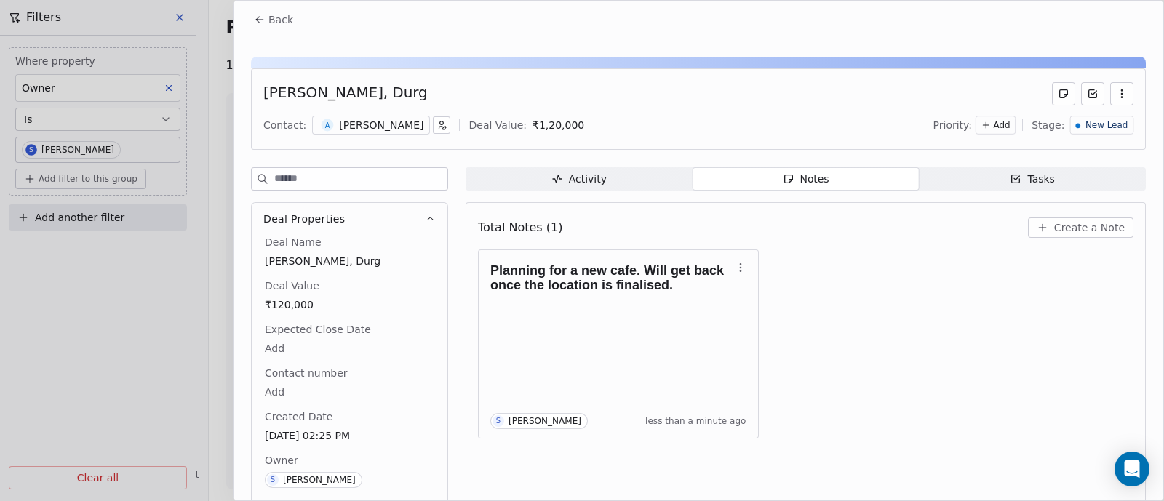
click at [276, 22] on span "Back" at bounding box center [280, 19] width 25 height 15
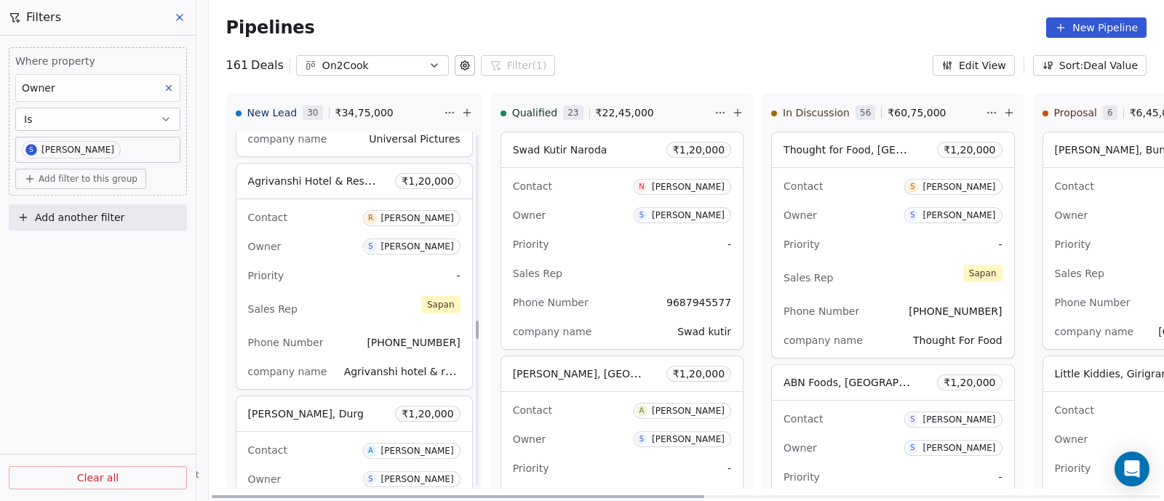
scroll to position [3683, 0]
click at [349, 282] on div "Contact [PERSON_NAME] Owner S [PERSON_NAME] Priority - Sales Rep [PERSON_NAME] …" at bounding box center [354, 297] width 236 height 190
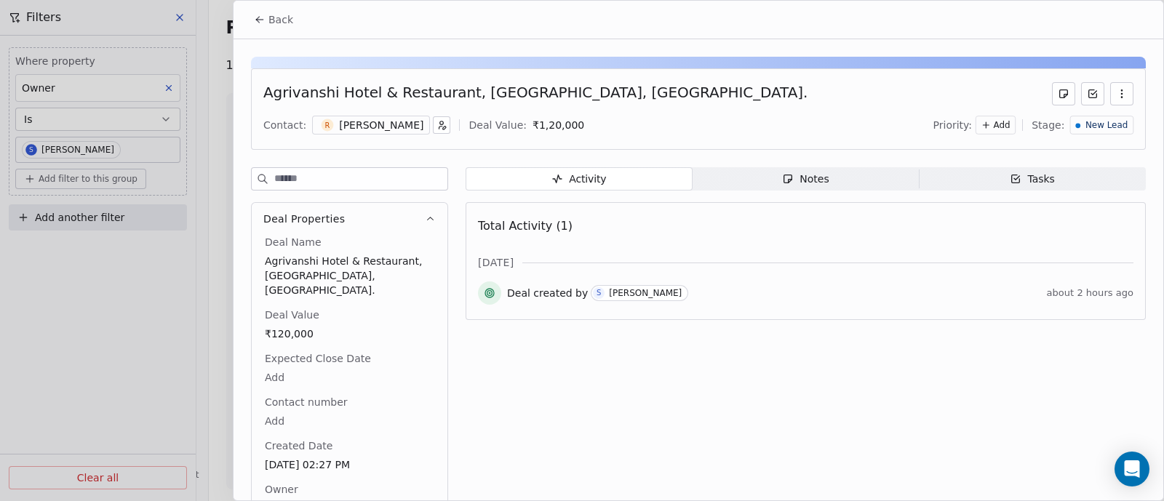
click at [815, 180] on div "Notes" at bounding box center [805, 179] width 47 height 15
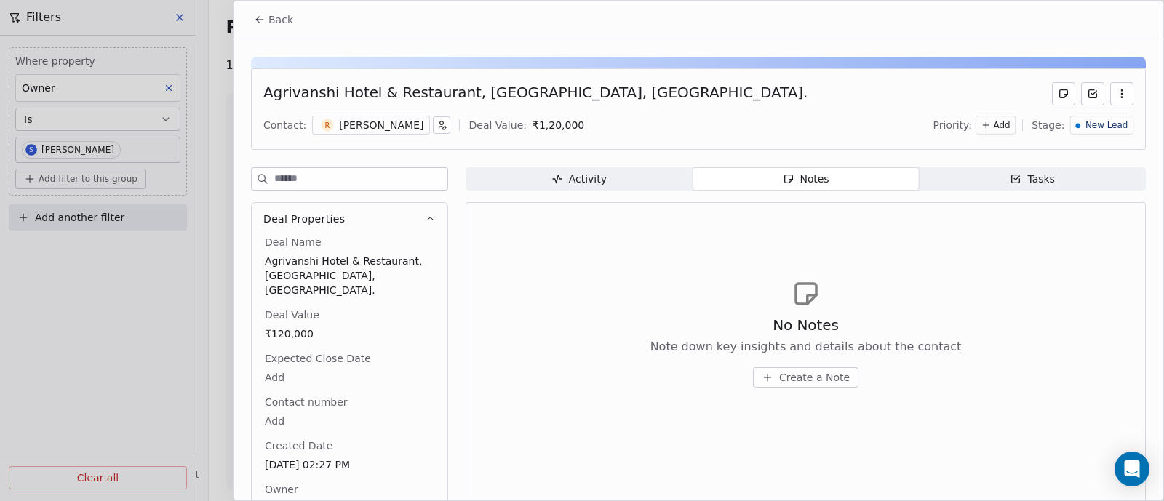
click at [816, 375] on span "Create a Note" at bounding box center [814, 377] width 71 height 15
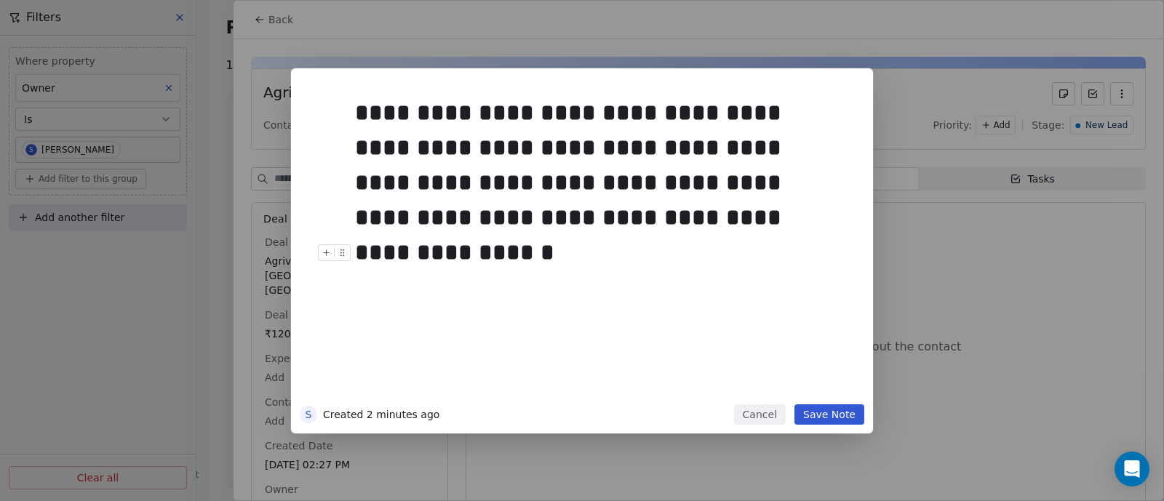
click at [824, 412] on button "Save Note" at bounding box center [830, 415] width 70 height 20
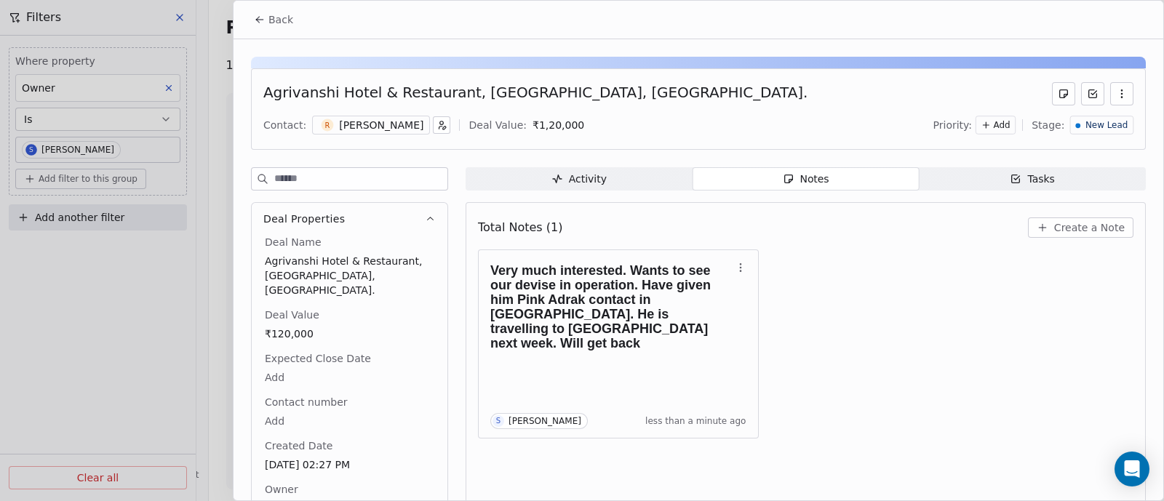
click at [276, 23] on span "Back" at bounding box center [280, 19] width 25 height 15
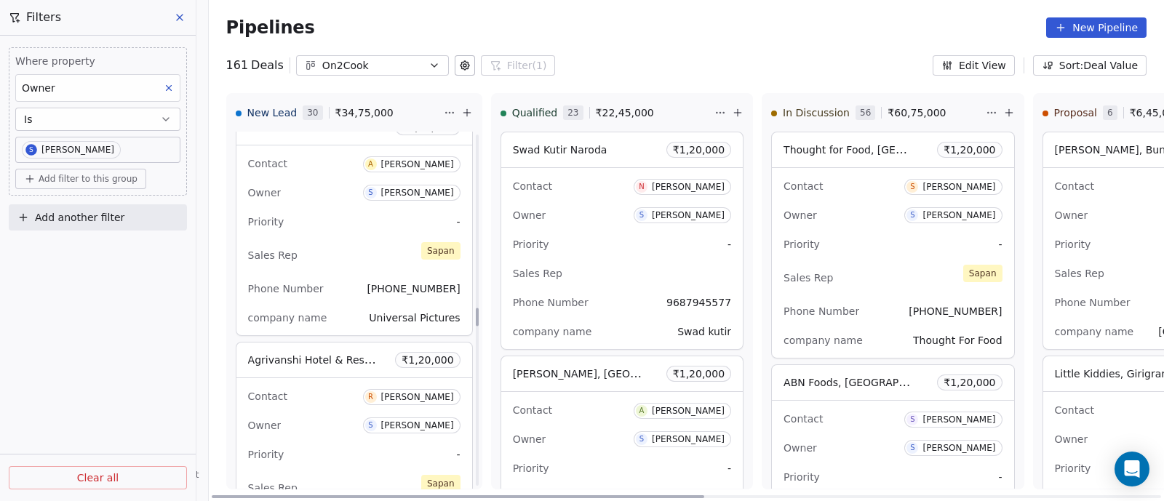
scroll to position [3410, 0]
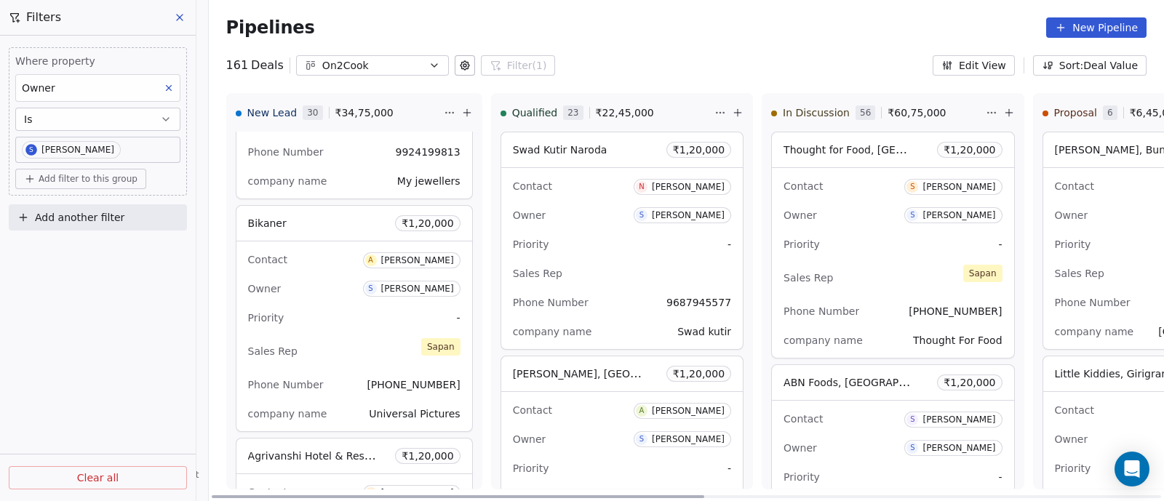
click at [346, 285] on div "Owner S [PERSON_NAME]" at bounding box center [354, 288] width 212 height 23
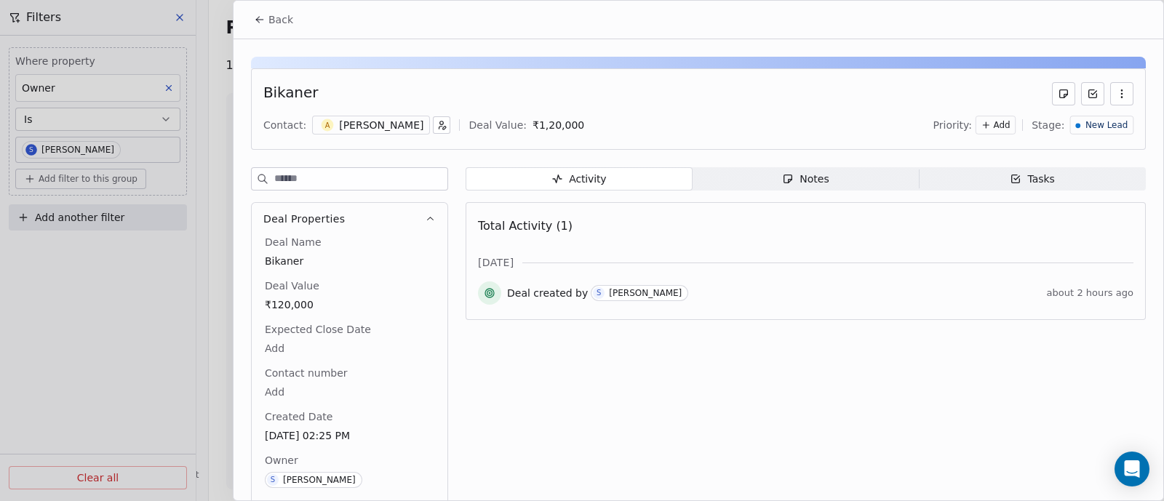
click at [810, 182] on div "Notes" at bounding box center [805, 179] width 47 height 15
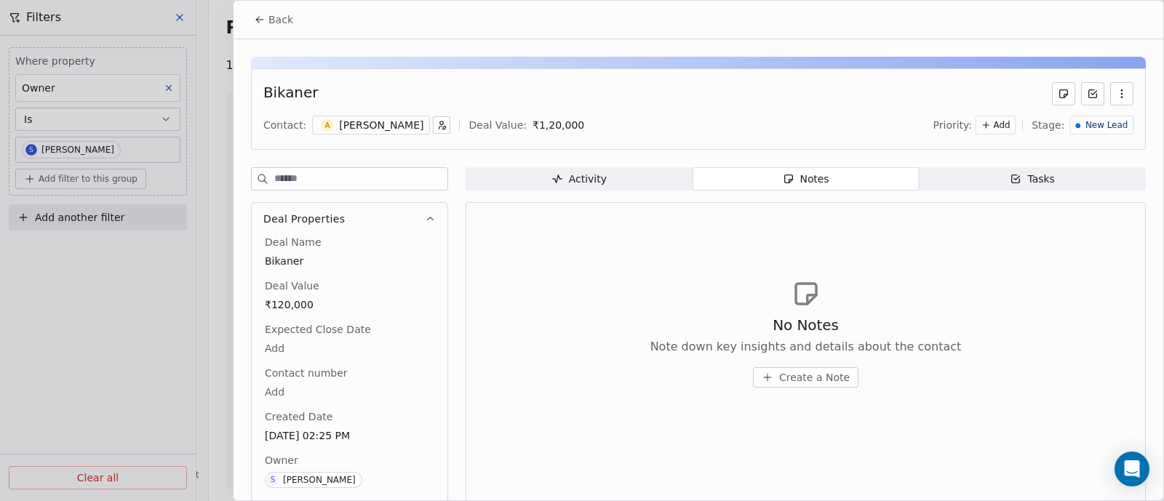
click at [808, 373] on span "Create a Note" at bounding box center [814, 377] width 71 height 15
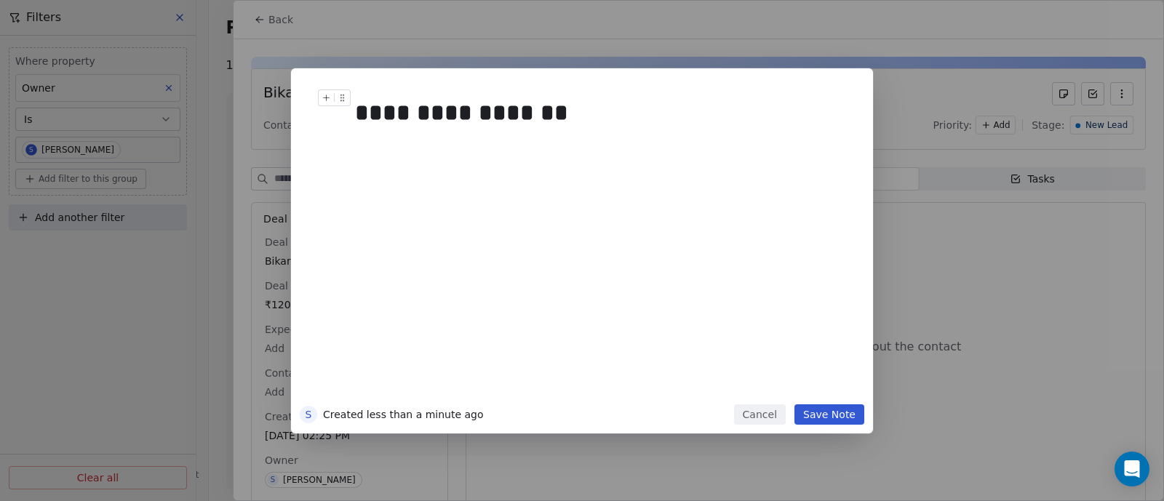
click at [559, 112] on div "**********" at bounding box center [597, 112] width 484 height 35
click at [831, 414] on button "Save Note" at bounding box center [830, 415] width 70 height 20
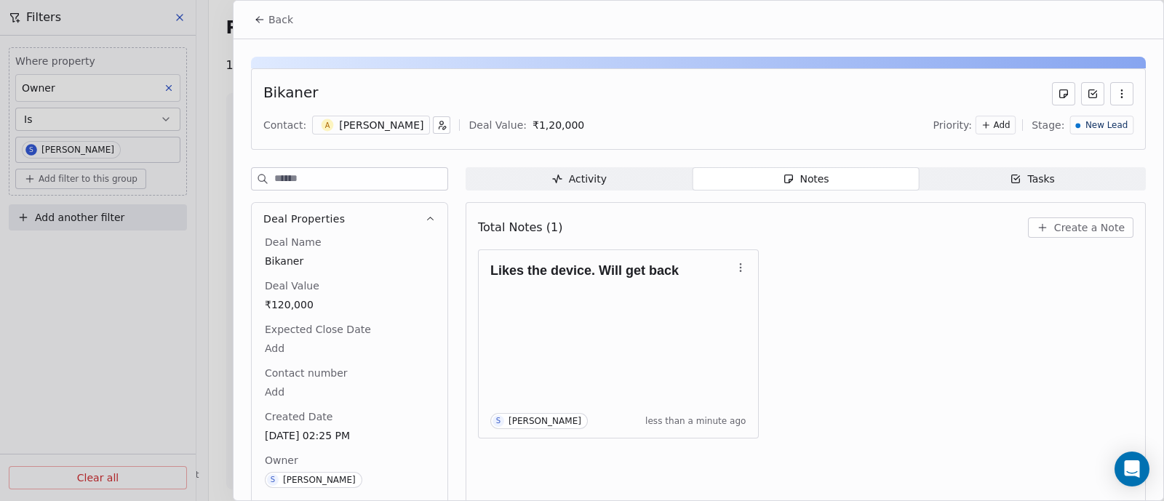
click at [273, 17] on span "Back" at bounding box center [280, 19] width 25 height 15
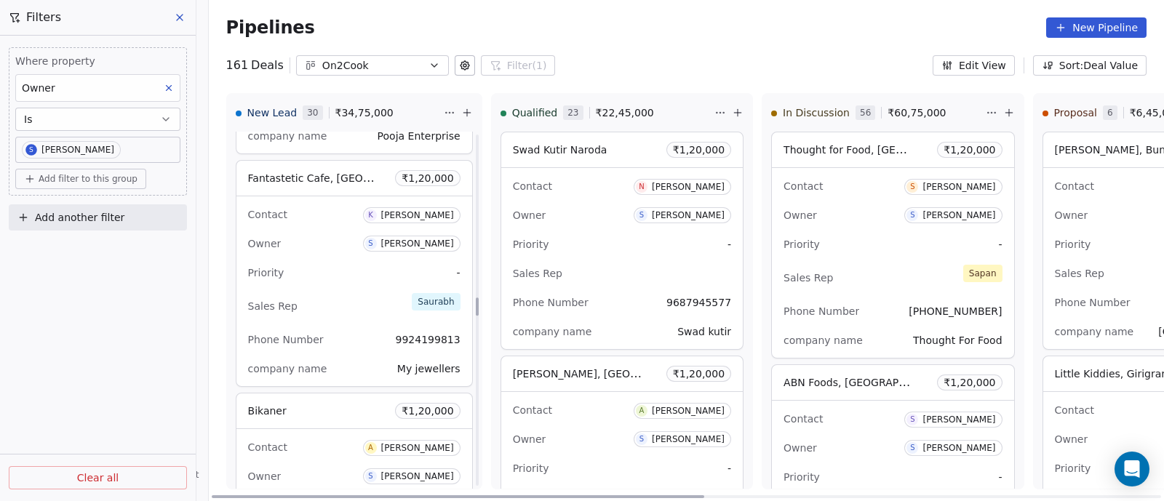
scroll to position [3137, 0]
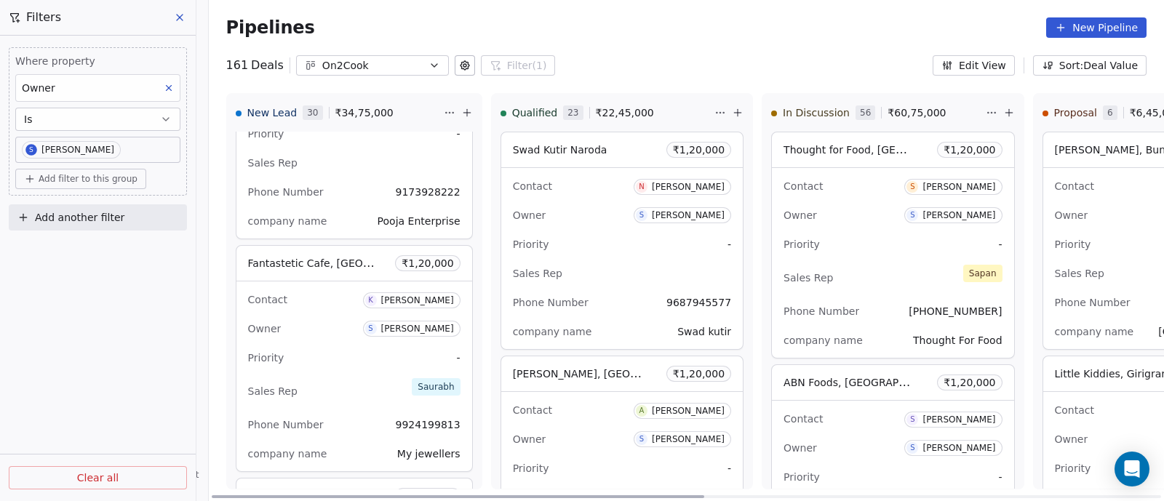
click at [348, 302] on div "Contact K [PERSON_NAME]" at bounding box center [354, 299] width 212 height 24
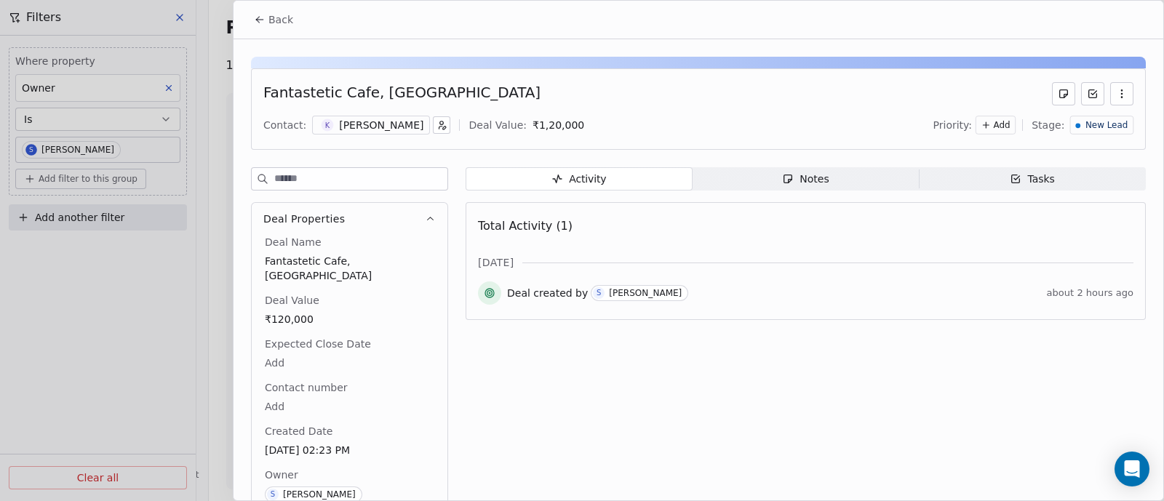
click at [805, 181] on div "Notes" at bounding box center [805, 179] width 47 height 15
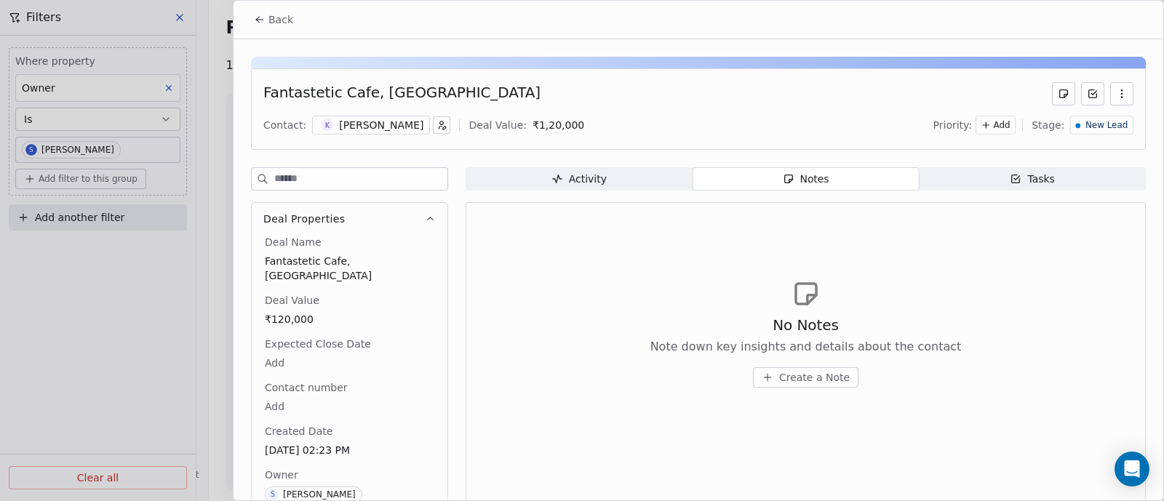
click at [787, 373] on span "Create a Note" at bounding box center [814, 377] width 71 height 15
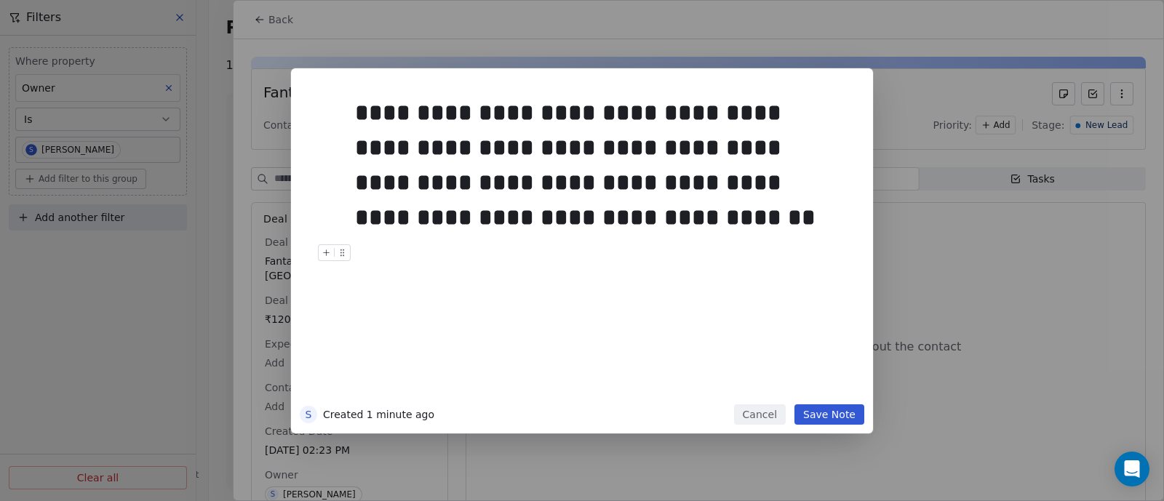
click at [855, 411] on button "Save Note" at bounding box center [830, 415] width 70 height 20
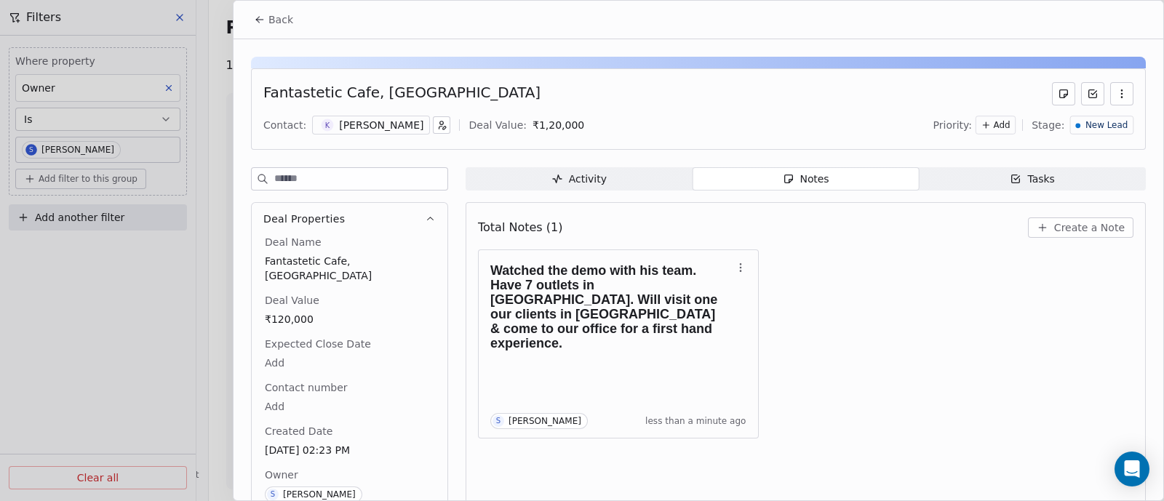
click at [272, 18] on span "Back" at bounding box center [280, 19] width 25 height 15
